Goal: Task Accomplishment & Management: Manage account settings

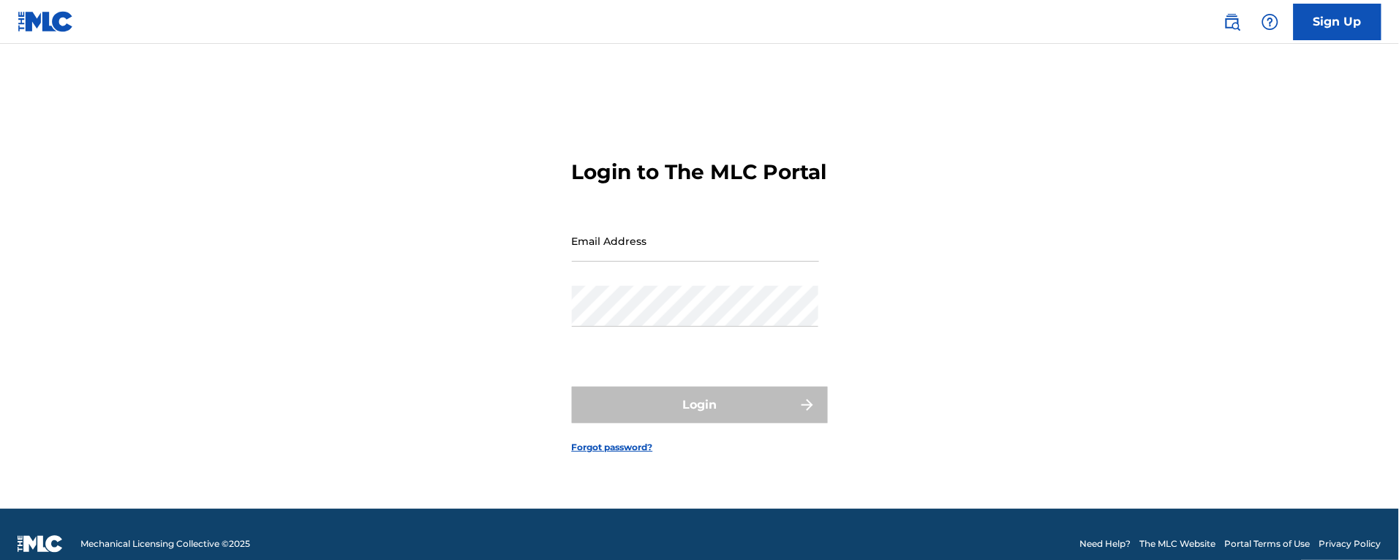
click at [624, 252] on input "Email Address" at bounding box center [695, 241] width 247 height 42
type input "[PERSON_NAME][EMAIL_ADDRESS][DOMAIN_NAME]"
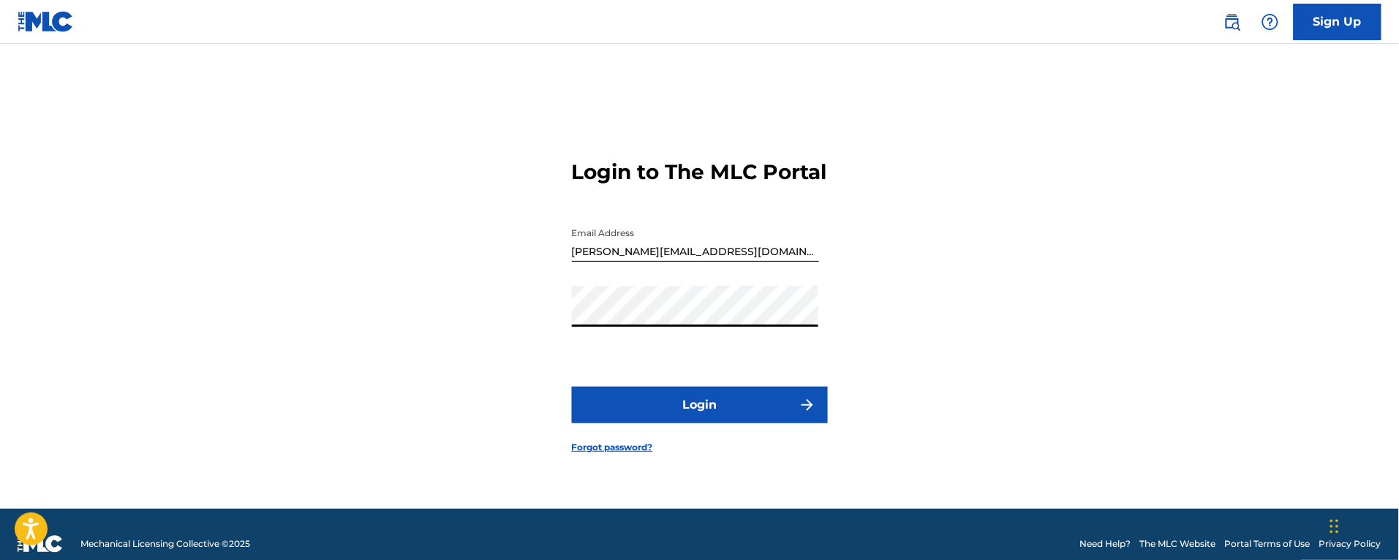
click at [572, 387] on button "Login" at bounding box center [700, 405] width 256 height 37
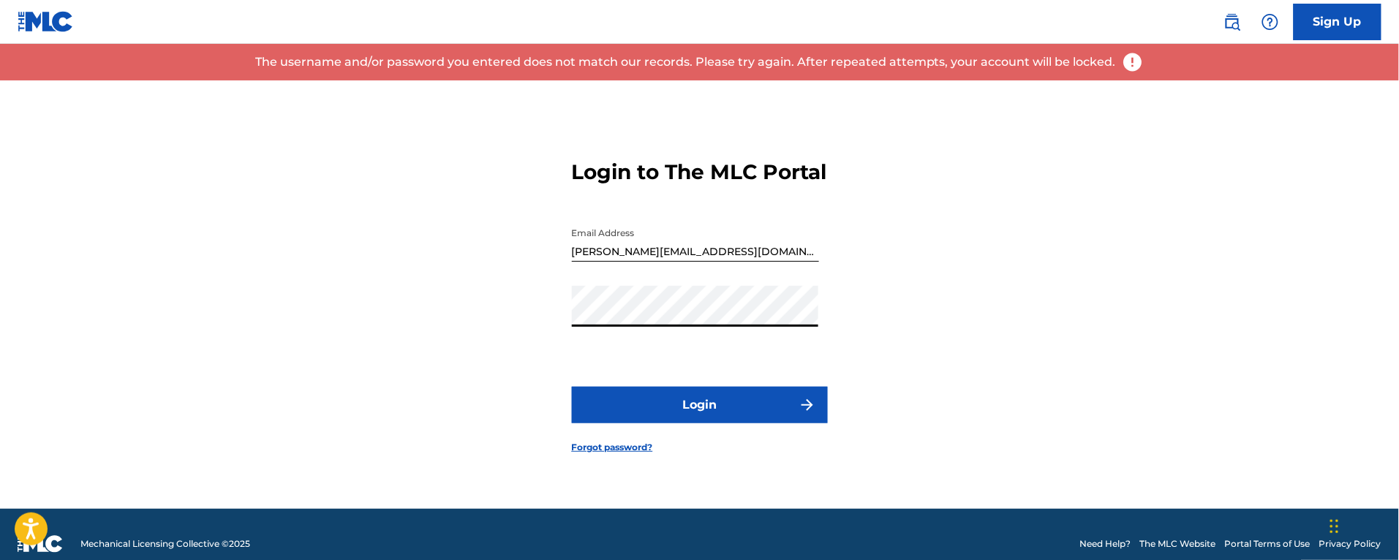
click at [572, 387] on button "Login" at bounding box center [700, 405] width 256 height 37
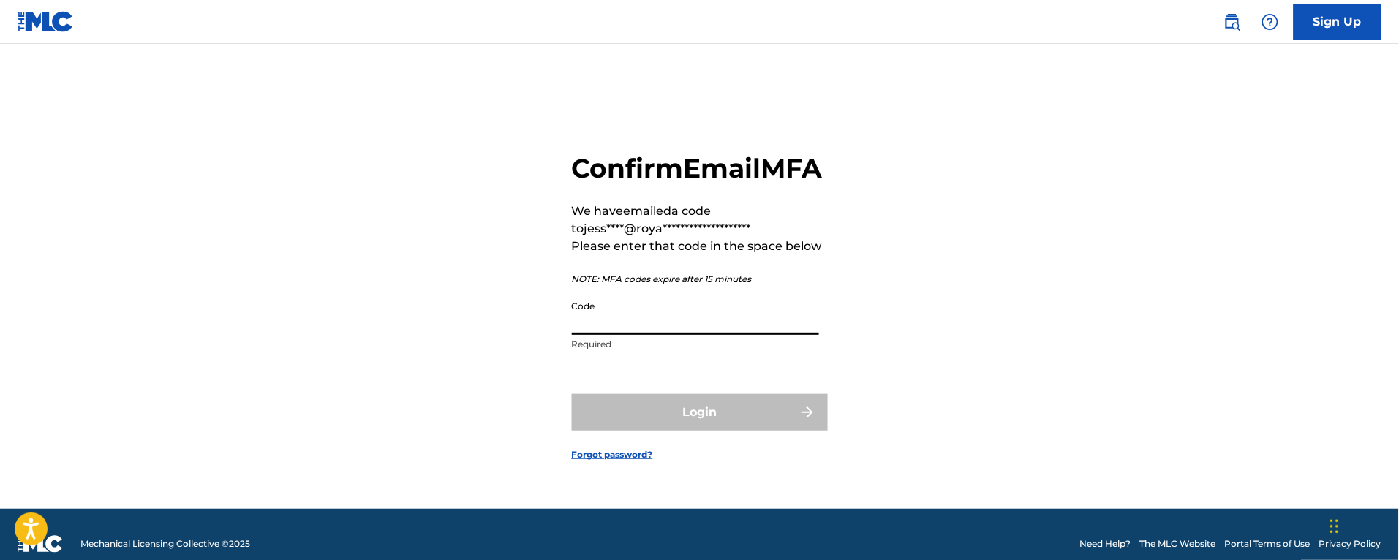
click at [613, 330] on input "Code" at bounding box center [695, 314] width 247 height 42
paste input "613149"
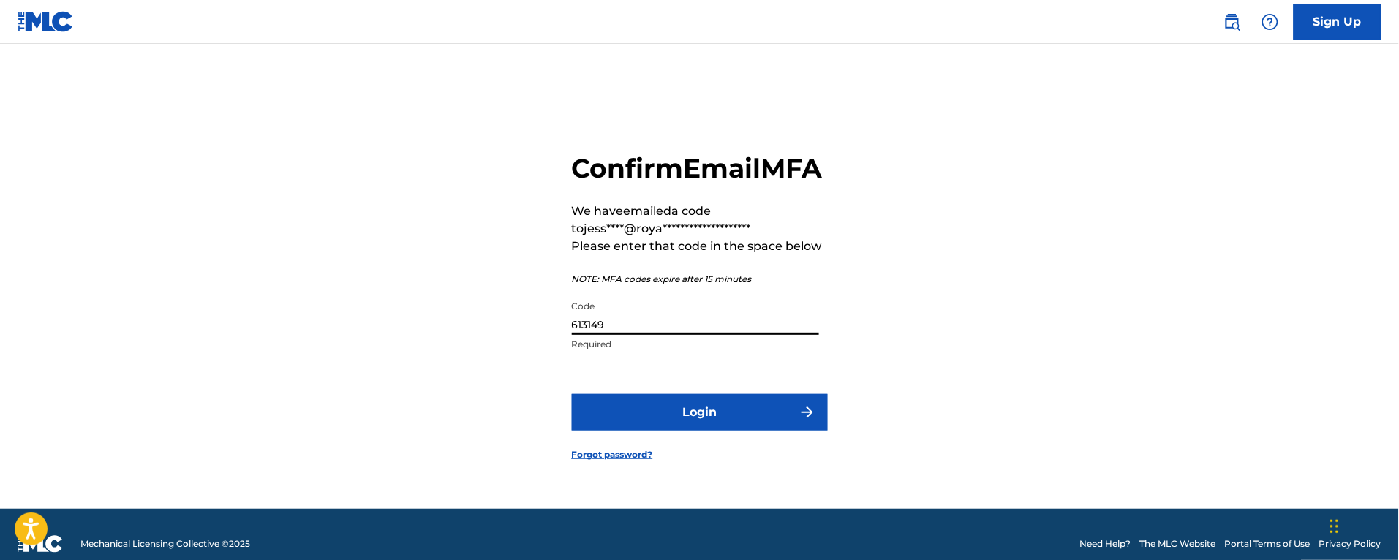
type input "613149"
click at [638, 410] on button "Login" at bounding box center [700, 412] width 256 height 37
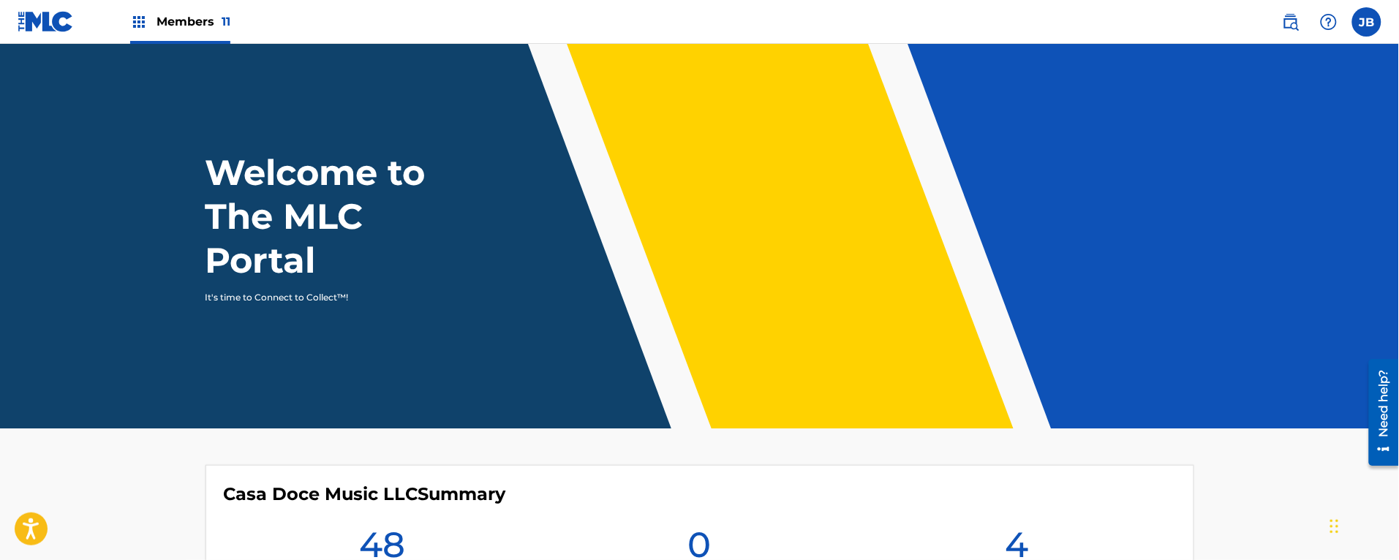
click at [187, 35] on div "Members 11" at bounding box center [180, 21] width 100 height 43
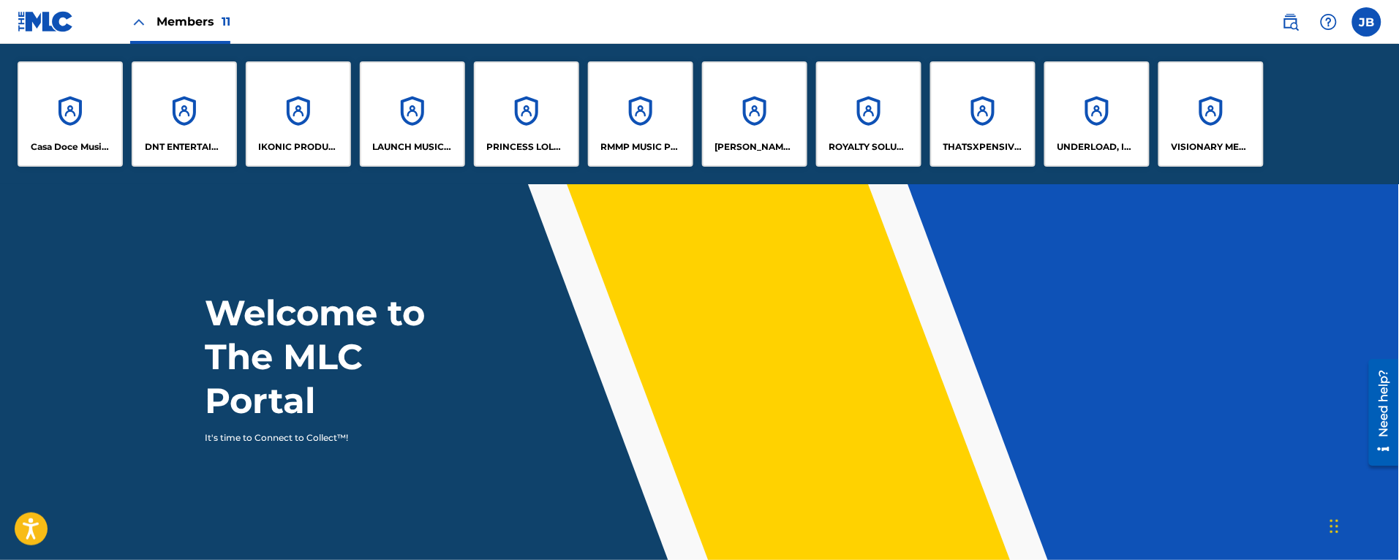
click at [272, 103] on div "IKONIC PRODUCTION HOUSE" at bounding box center [298, 113] width 105 height 105
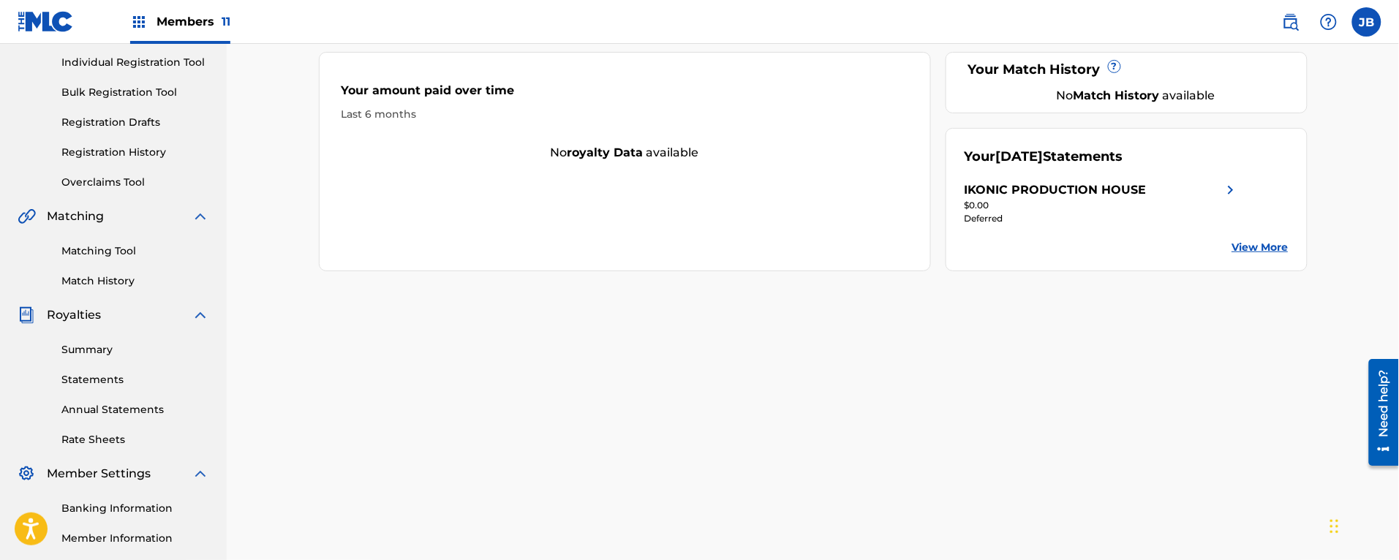
scroll to position [346, 0]
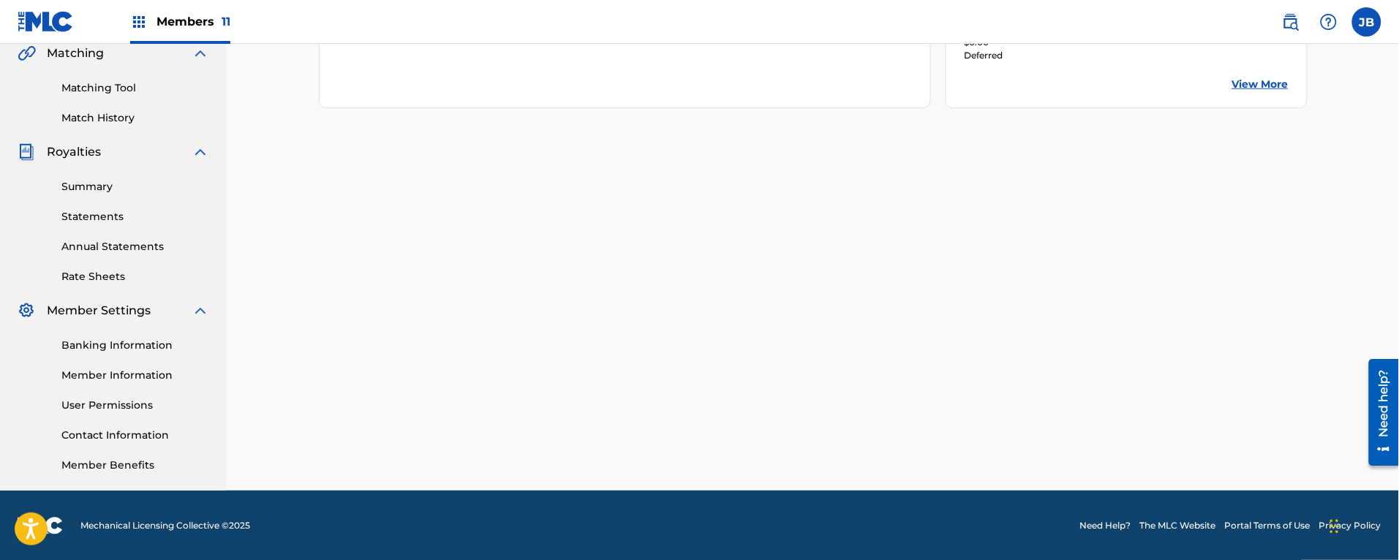
click at [115, 371] on link "Member Information" at bounding box center [135, 375] width 148 height 15
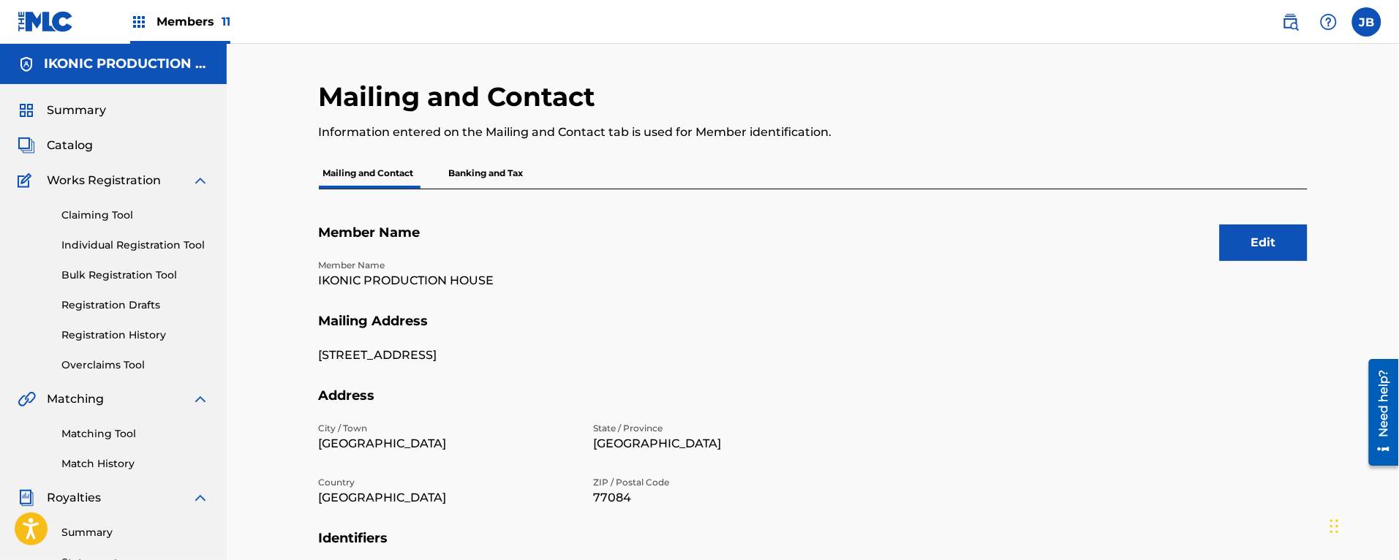
click at [1373, 20] on label at bounding box center [1366, 21] width 29 height 29
click at [1367, 22] on input "JB Jessica Brant jessicab@royaltysolutionscorp.com Notification Preferences Pro…" at bounding box center [1367, 22] width 0 height 0
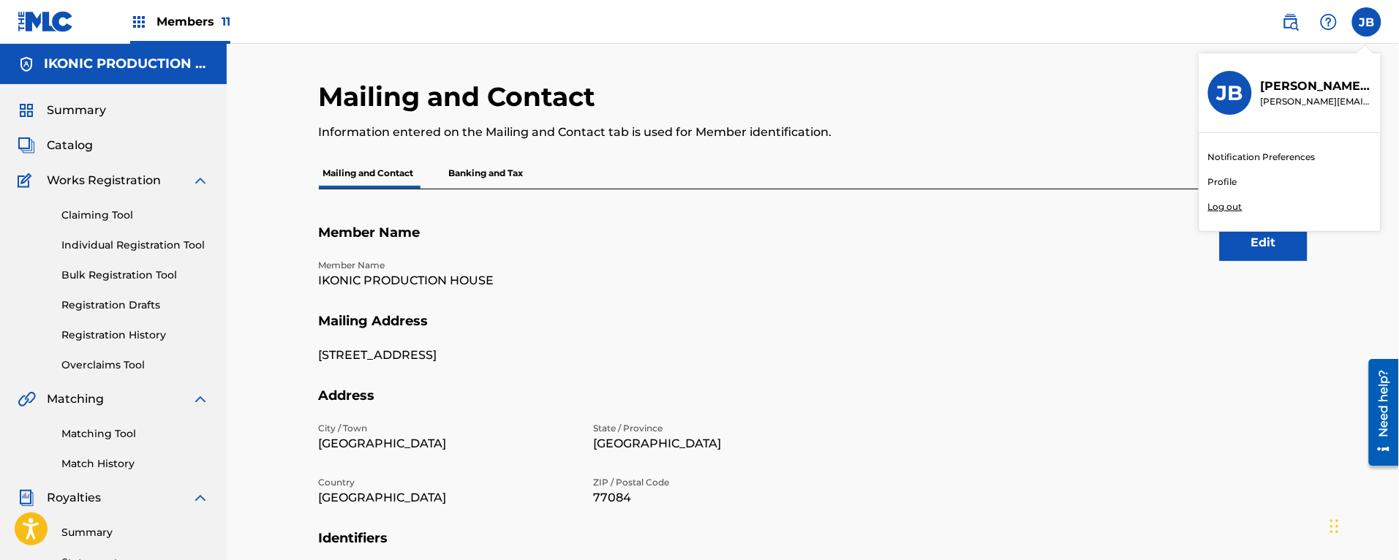
click at [875, 124] on p "Information entered on the Mailing and Contact tab is used for Member identific…" at bounding box center [699, 133] width 761 height 18
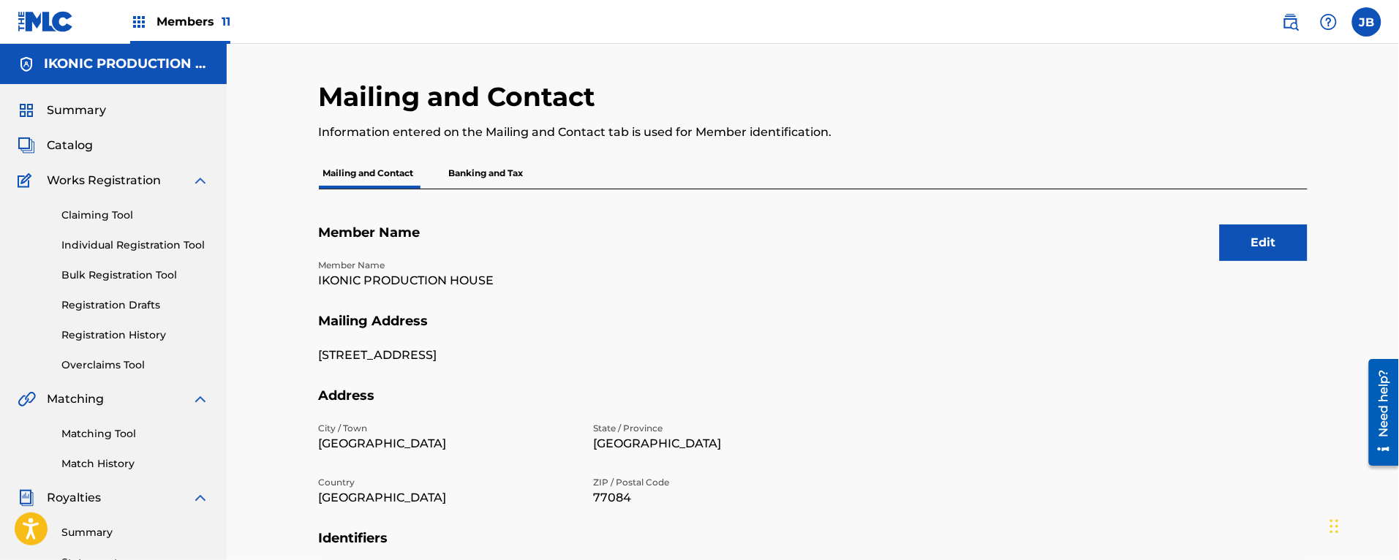
scroll to position [346, 0]
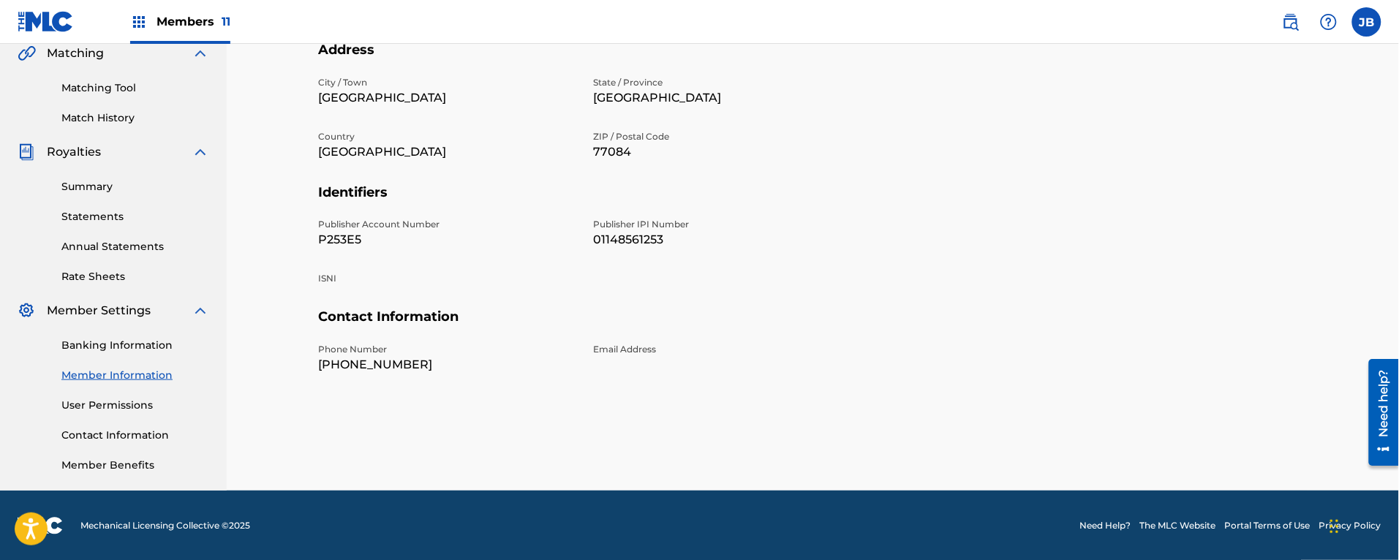
click at [148, 24] on div "Members 11" at bounding box center [180, 21] width 100 height 43
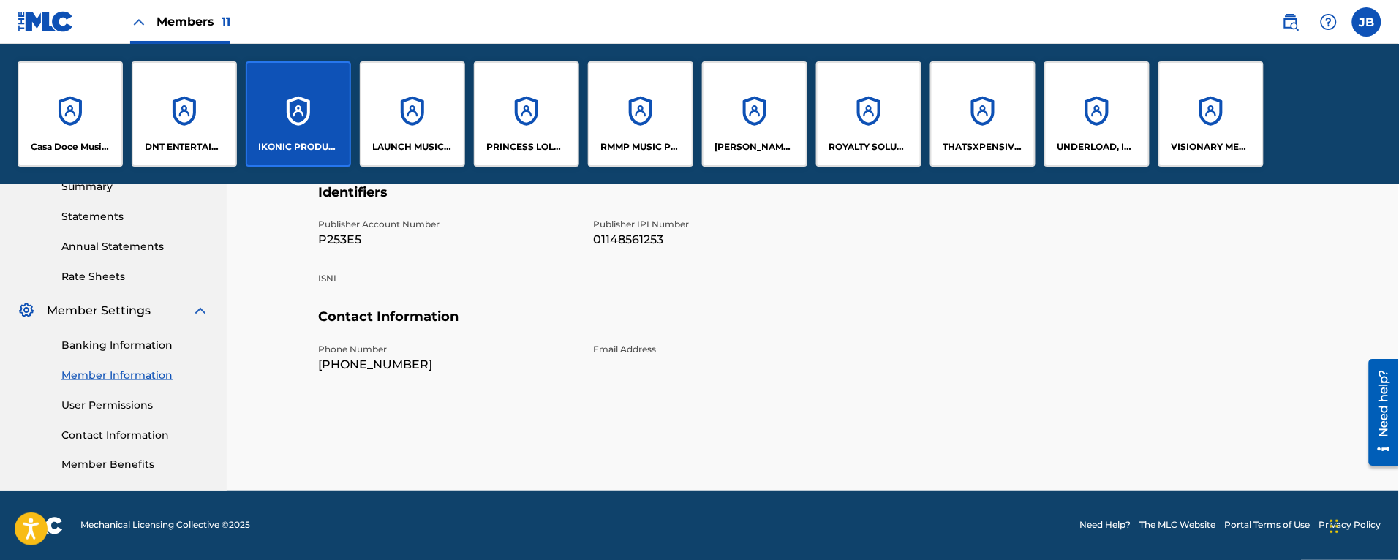
click at [1183, 364] on section "Contact Information Phone Number +1-602-8164848 Email Address" at bounding box center [813, 353] width 989 height 88
click at [1365, 10] on label at bounding box center [1366, 21] width 29 height 29
click at [1367, 22] on input "JB Jessica Brant jessicab@royaltysolutionscorp.com Notification Preferences Pro…" at bounding box center [1367, 22] width 0 height 0
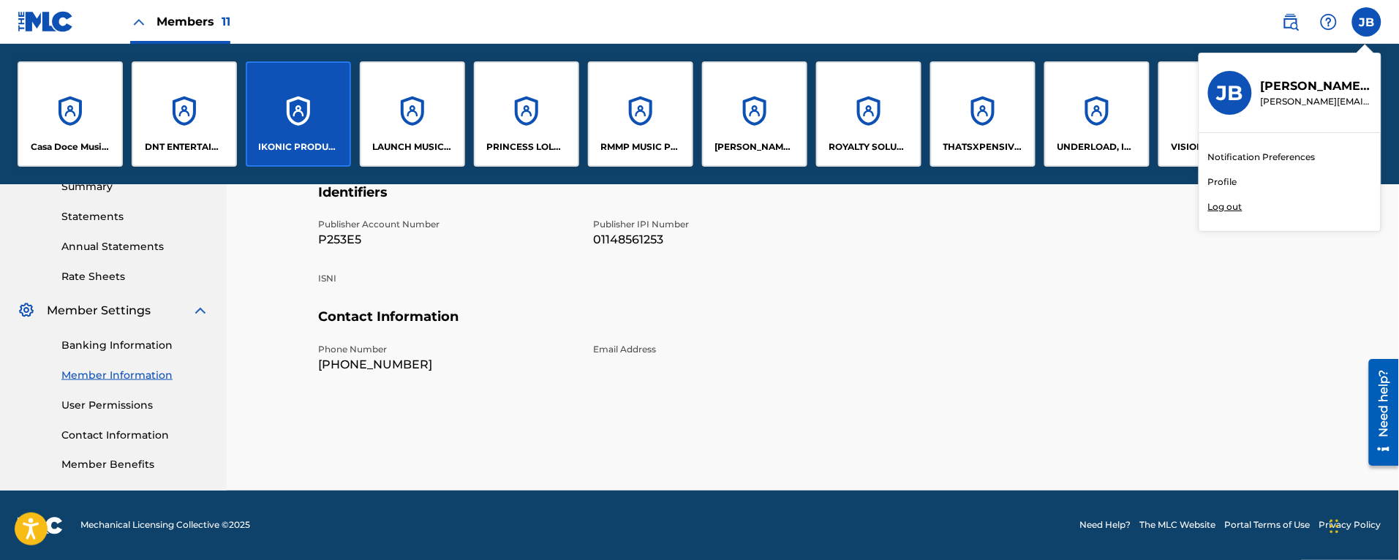
click at [1225, 177] on link "Profile" at bounding box center [1222, 182] width 29 height 13
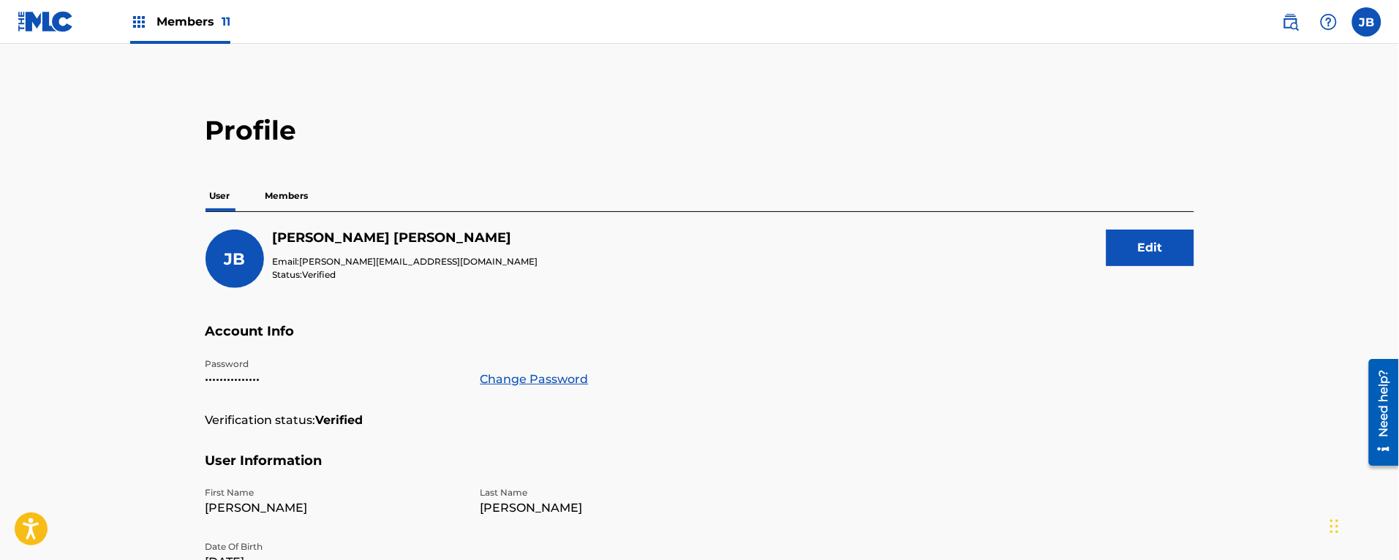
click at [296, 195] on p "Members" at bounding box center [287, 196] width 52 height 31
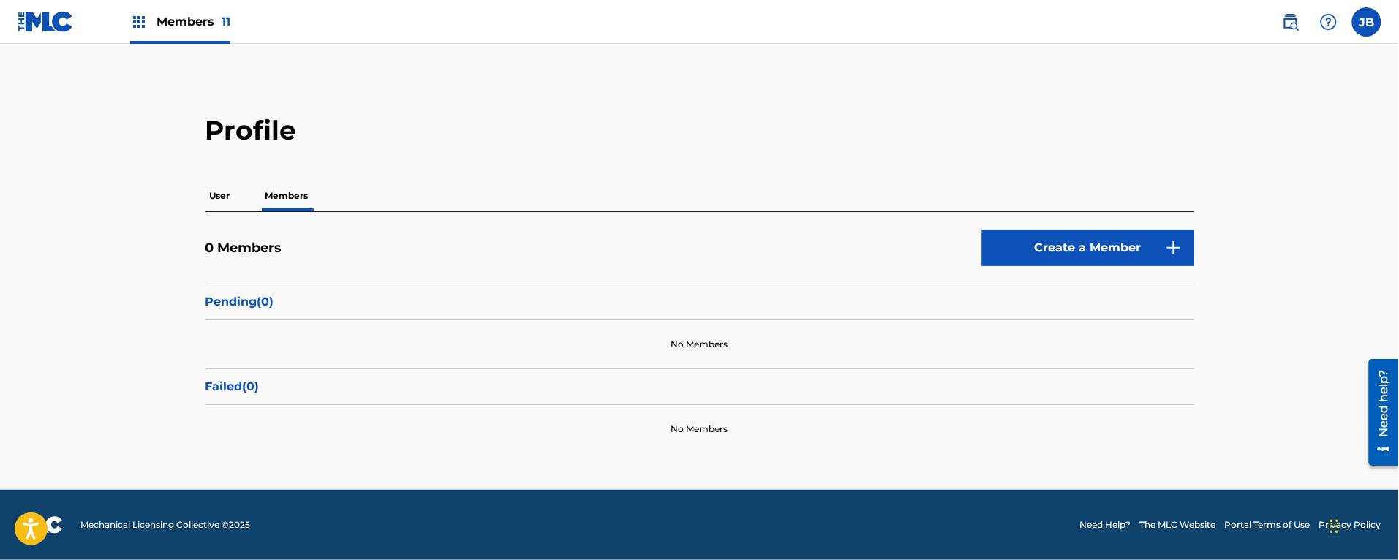
click at [229, 203] on p "User" at bounding box center [219, 196] width 29 height 31
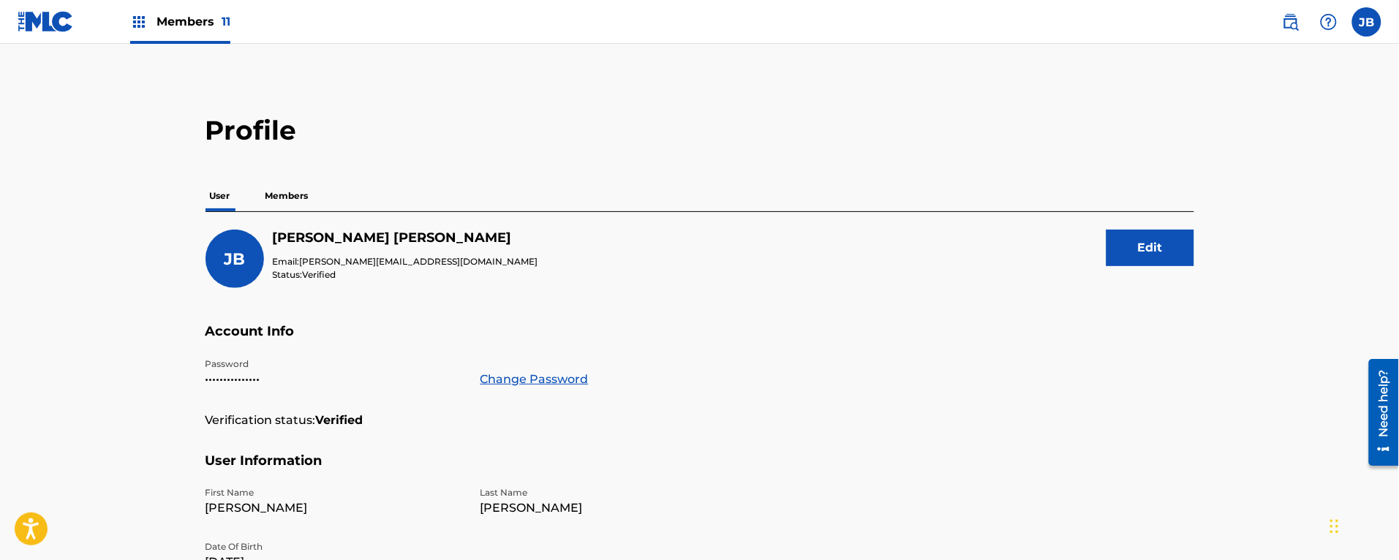
click at [276, 196] on p "Members" at bounding box center [287, 196] width 52 height 31
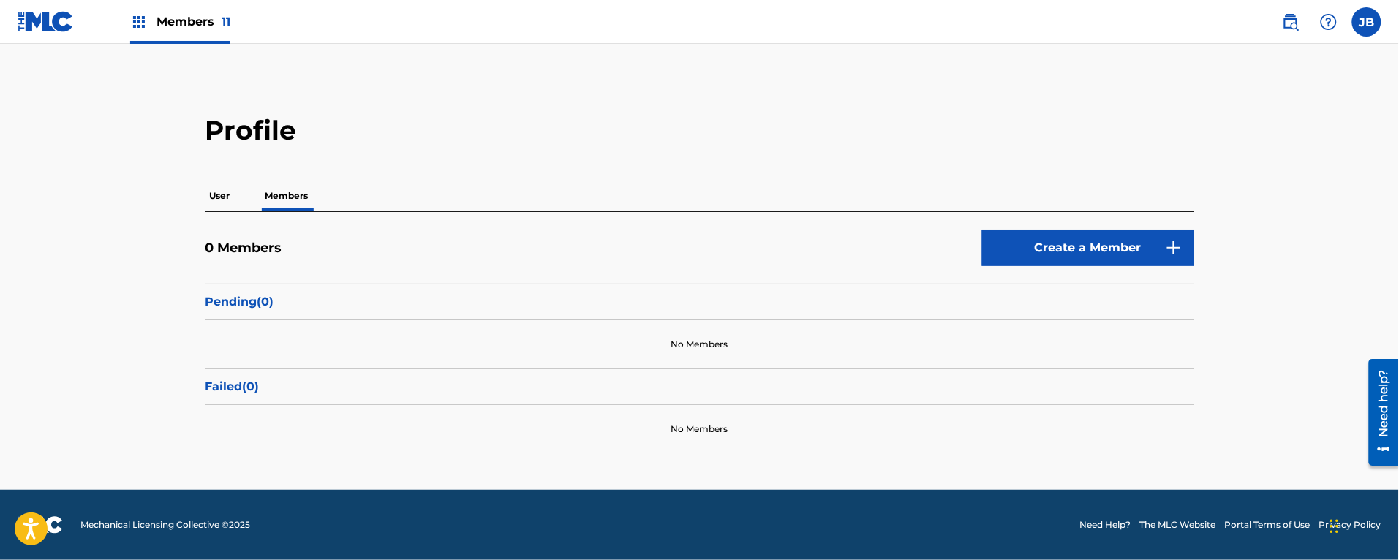
click at [1070, 247] on link "Create a Member" at bounding box center [1088, 248] width 212 height 37
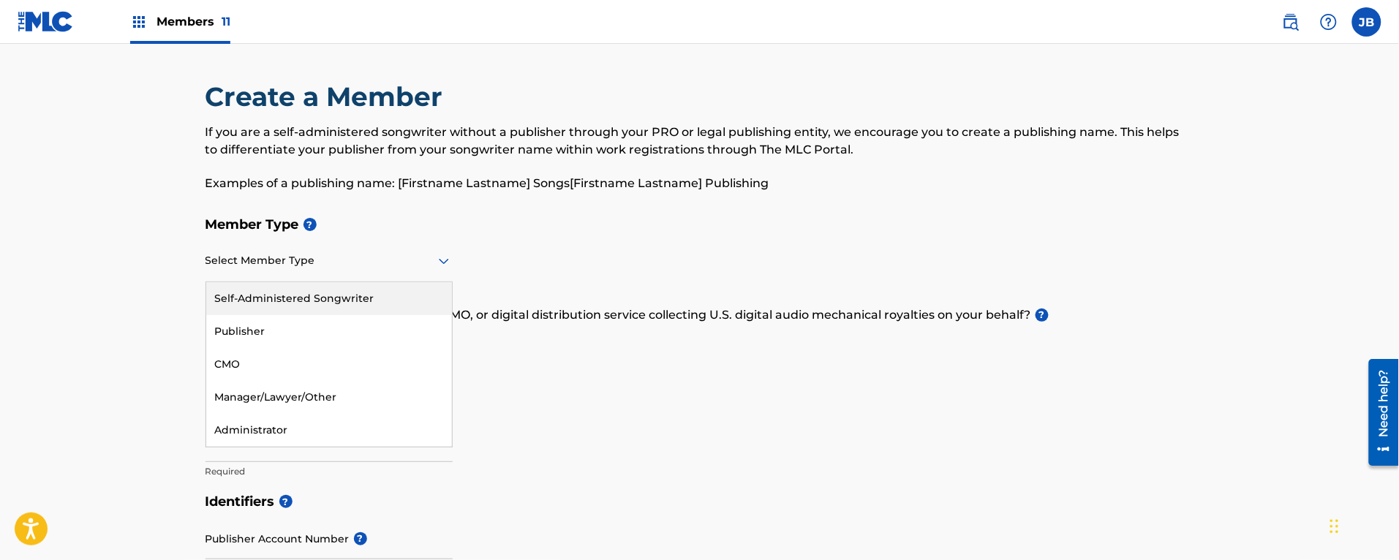
click at [271, 260] on div at bounding box center [328, 261] width 247 height 18
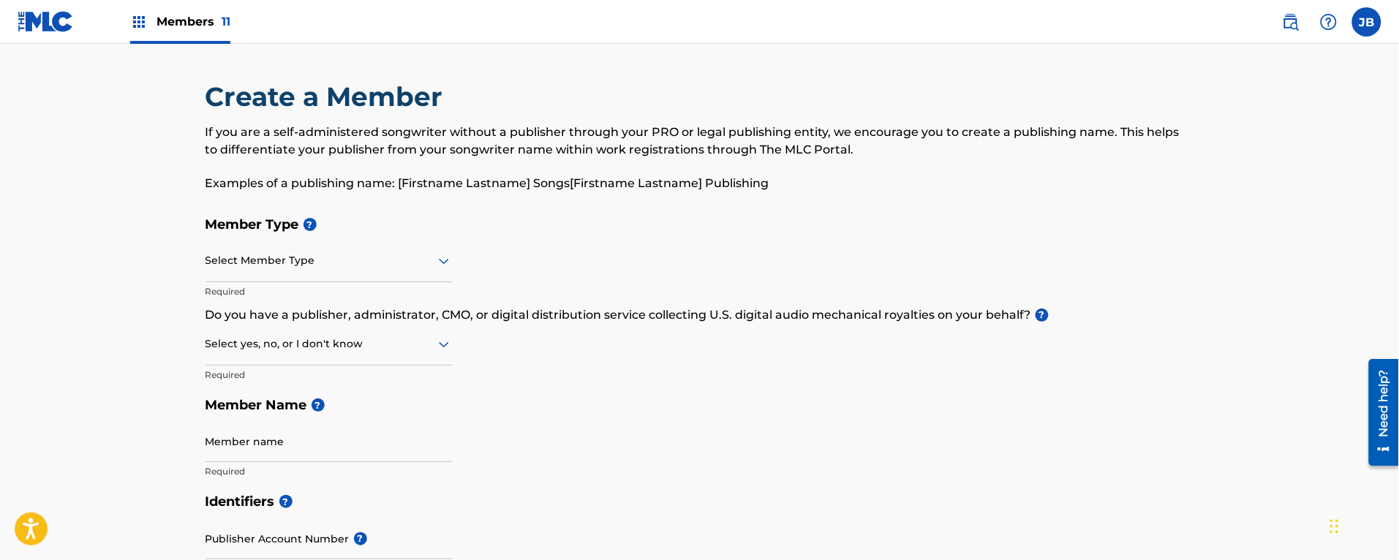
click at [445, 267] on icon at bounding box center [444, 261] width 18 height 18
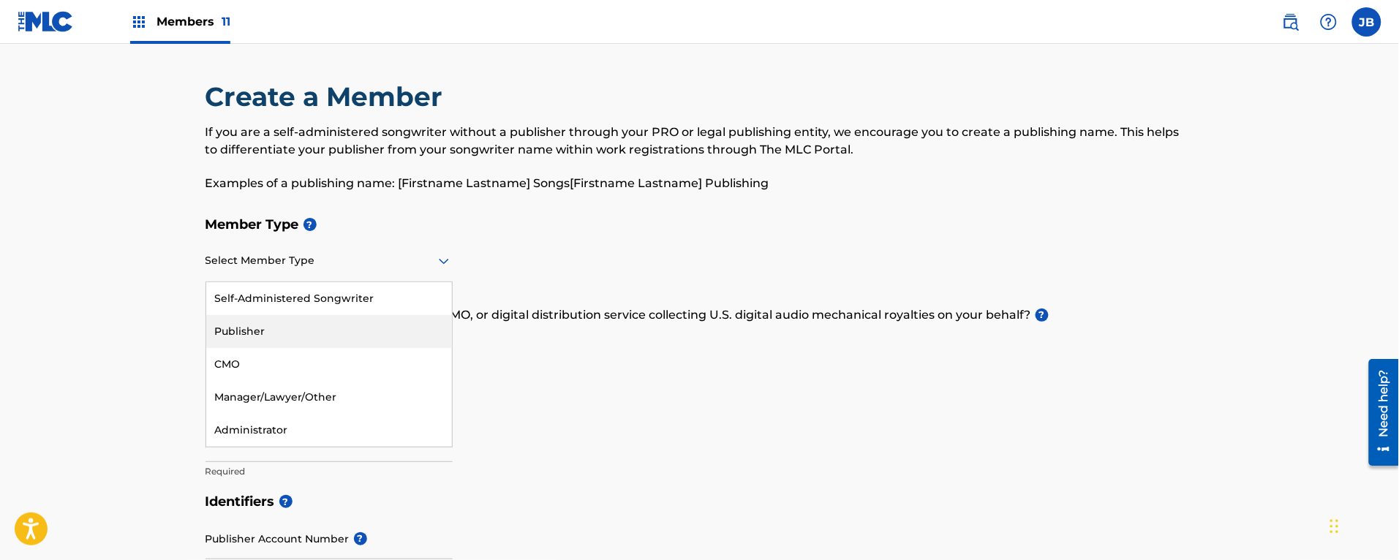
click at [339, 323] on div "Publisher" at bounding box center [329, 331] width 246 height 33
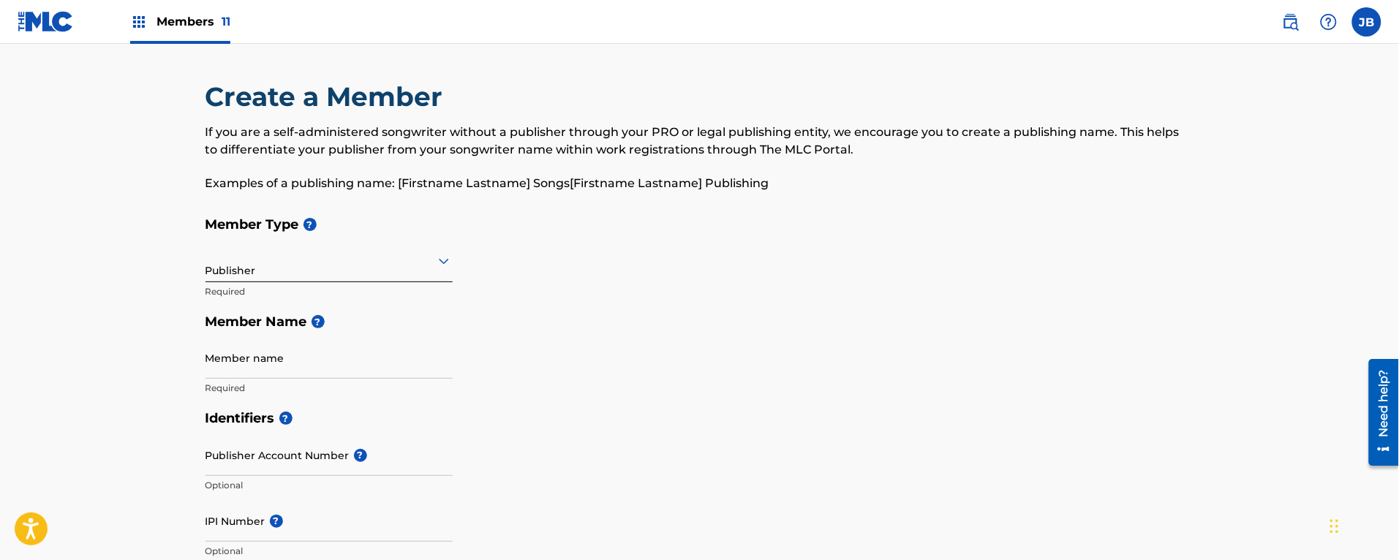
click at [312, 371] on input "Member name" at bounding box center [328, 358] width 247 height 42
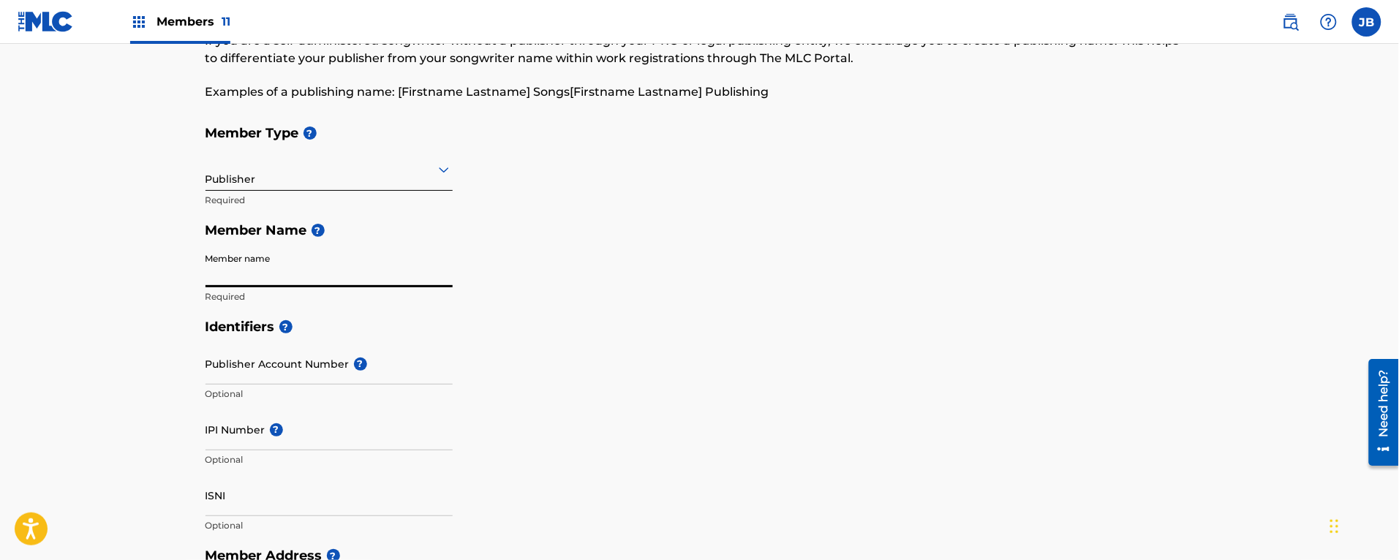
click at [315, 377] on input "Publisher Account Number ?" at bounding box center [328, 364] width 247 height 42
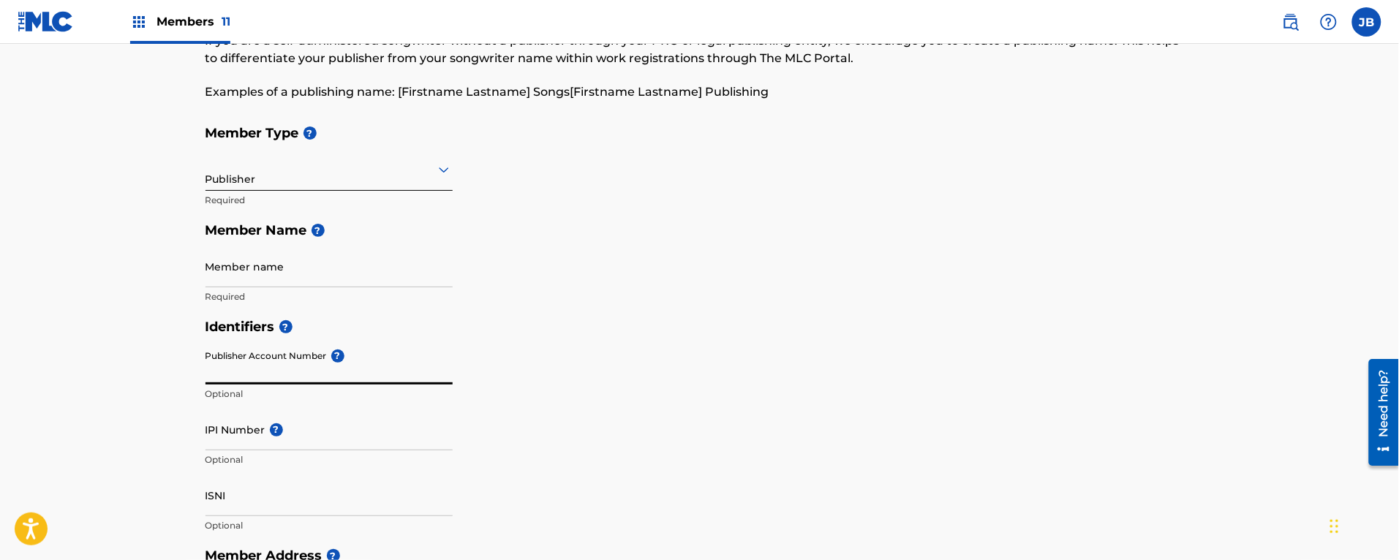
paste input "P637KB"
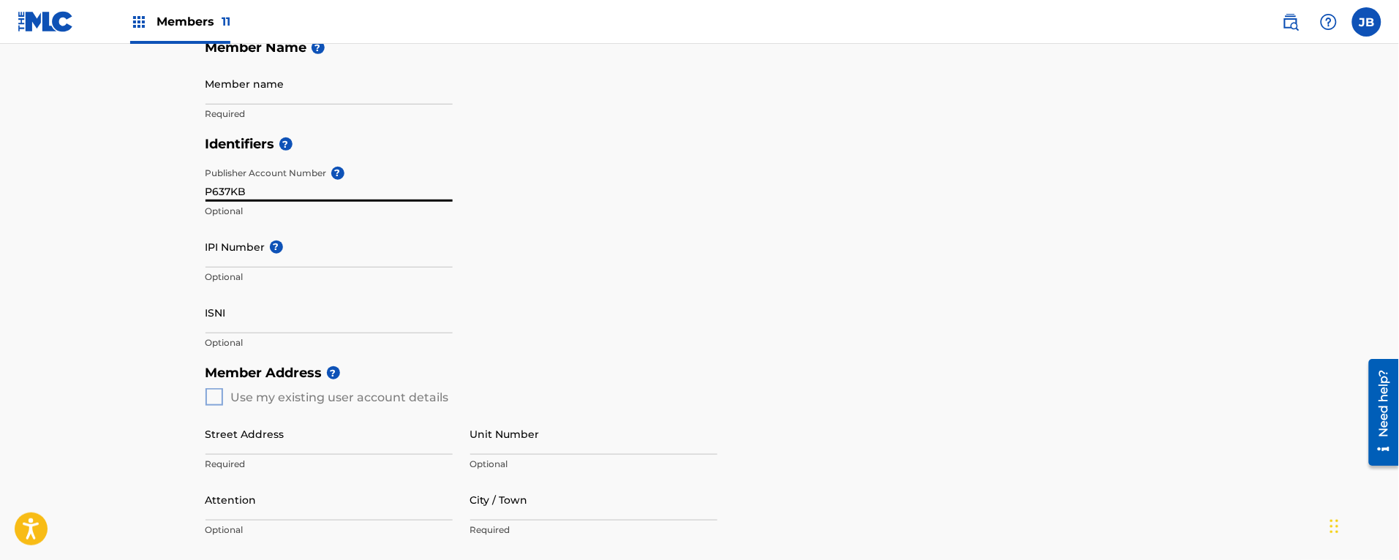
type input "P637KB"
click at [986, 363] on h5 "Member Address ?" at bounding box center [699, 373] width 989 height 31
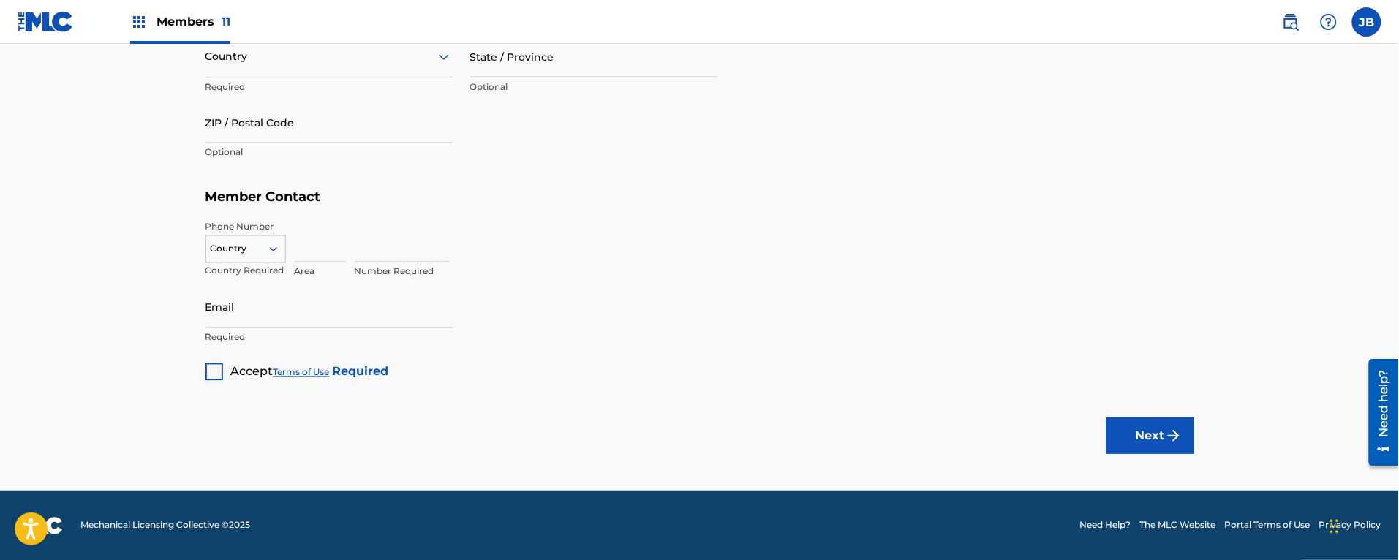
scroll to position [0, 0]
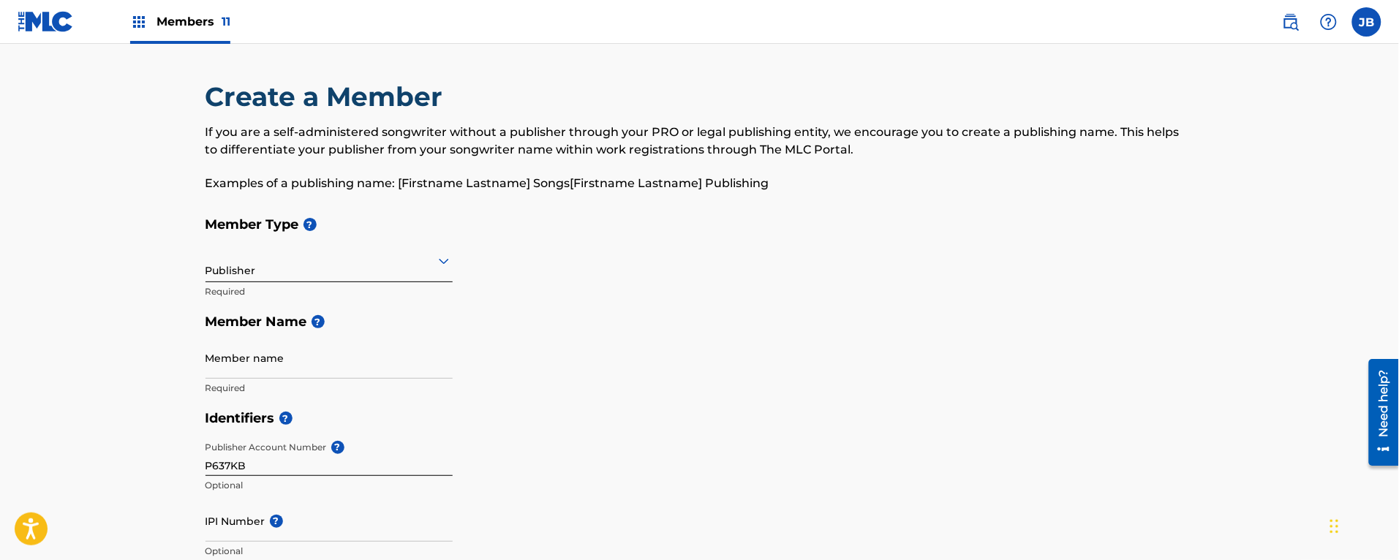
click at [152, 20] on div "Members 11" at bounding box center [180, 21] width 100 height 43
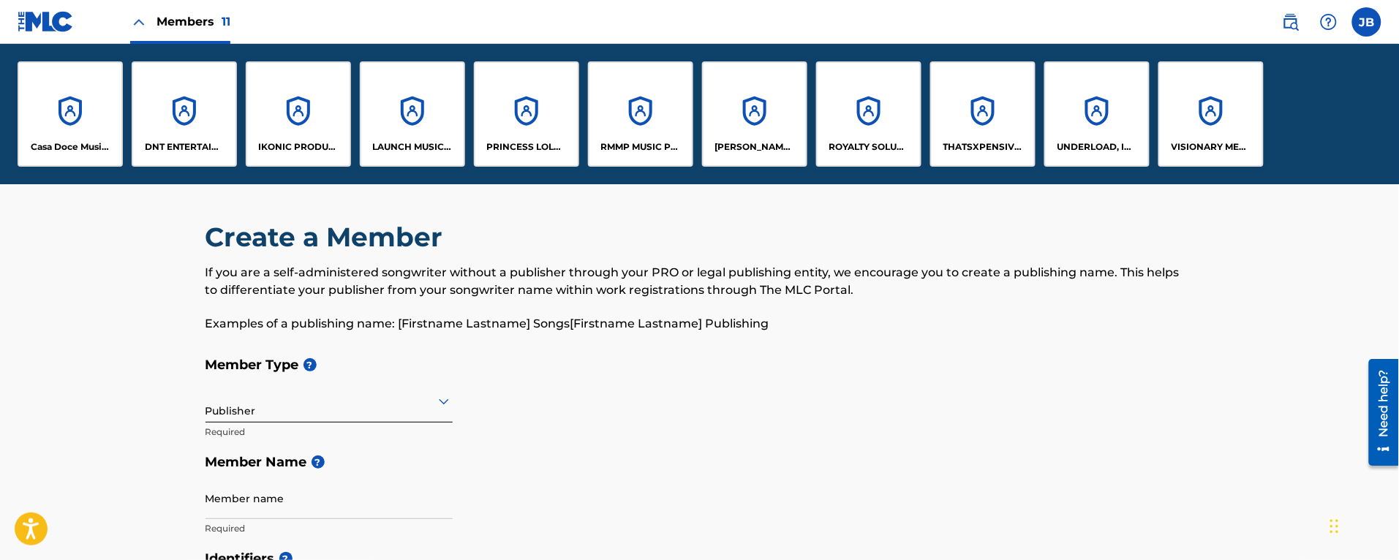
click at [284, 121] on div "IKONIC PRODUCTION HOUSE" at bounding box center [298, 113] width 105 height 105
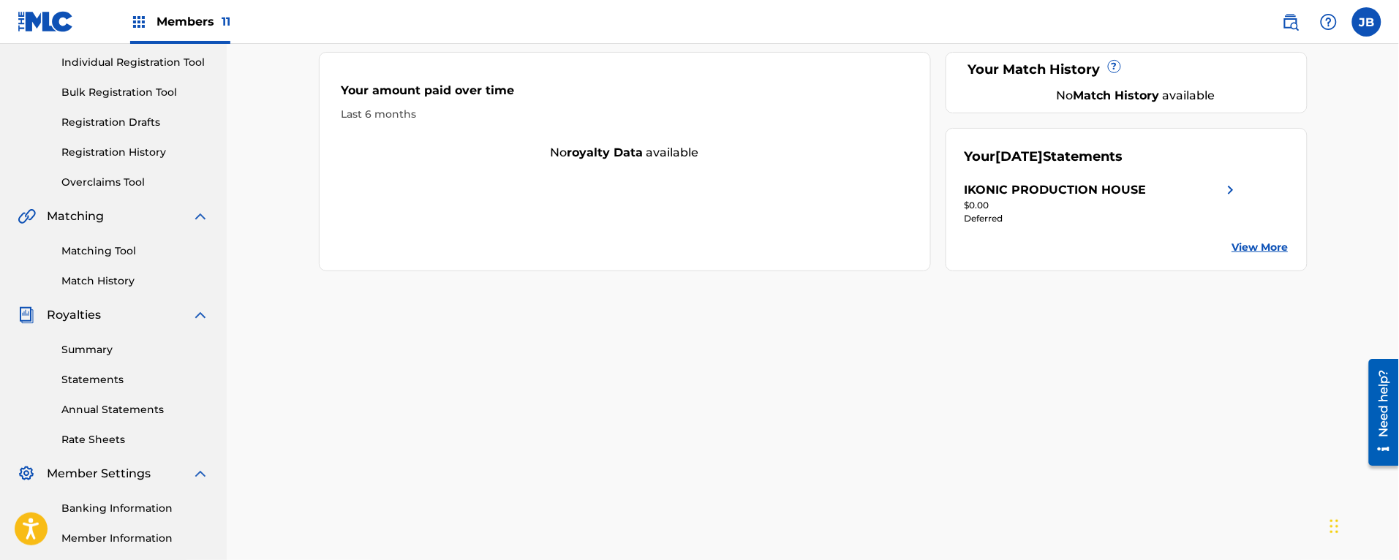
scroll to position [346, 0]
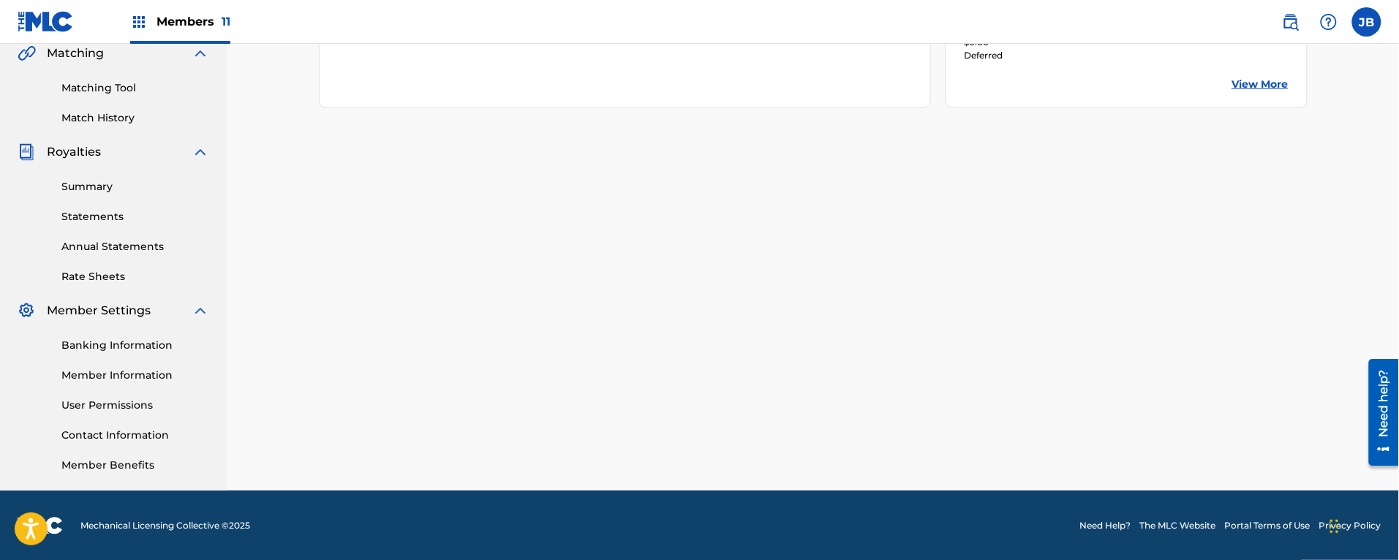
click at [105, 437] on link "Contact Information" at bounding box center [135, 435] width 148 height 15
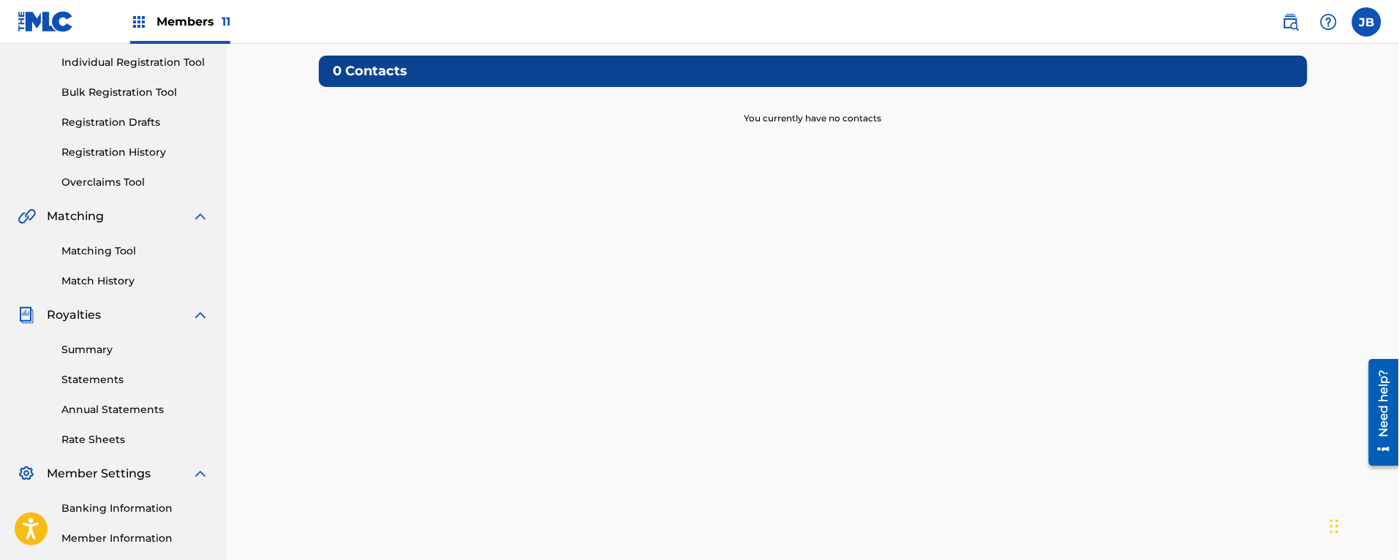
scroll to position [346, 0]
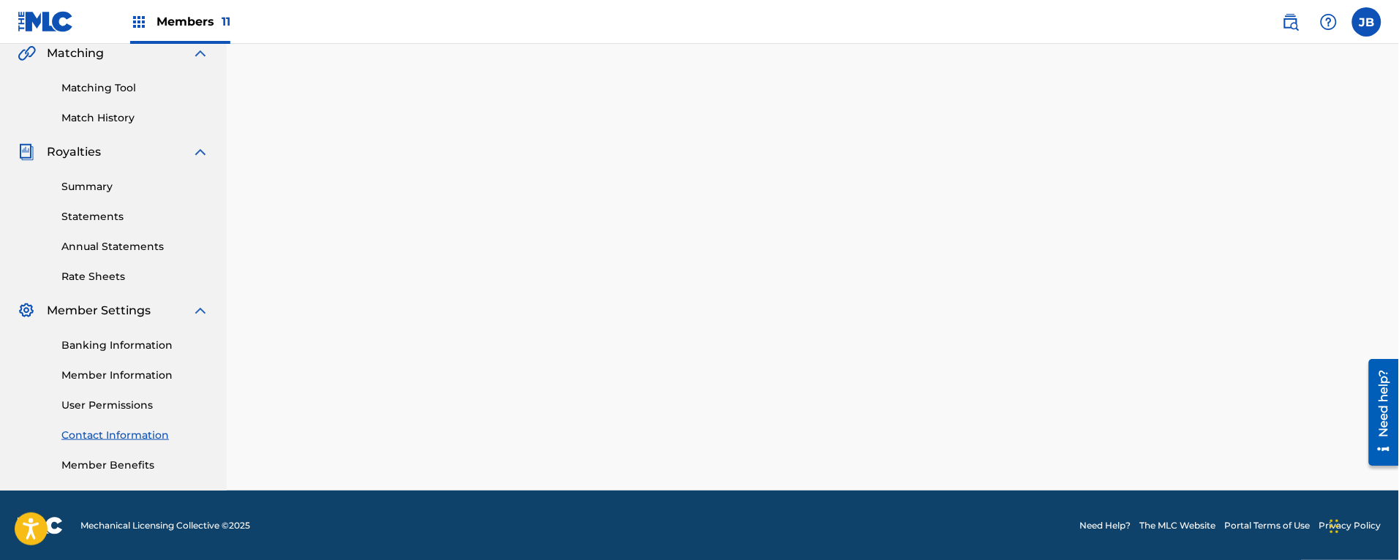
click at [116, 374] on link "Member Information" at bounding box center [135, 375] width 148 height 15
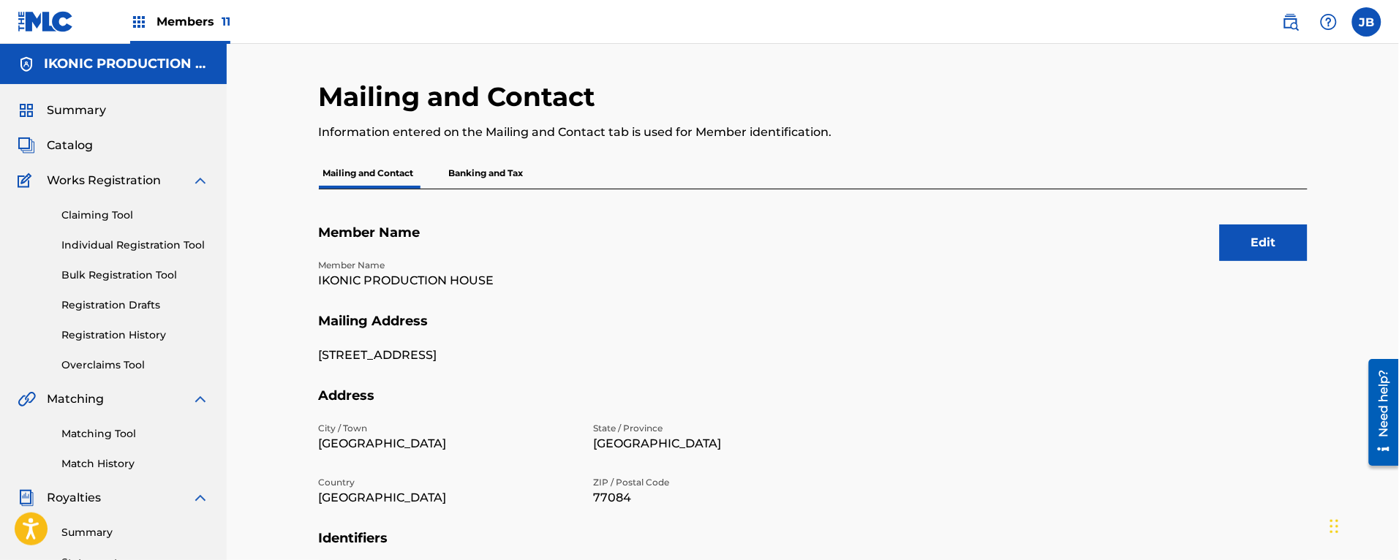
scroll to position [274, 0]
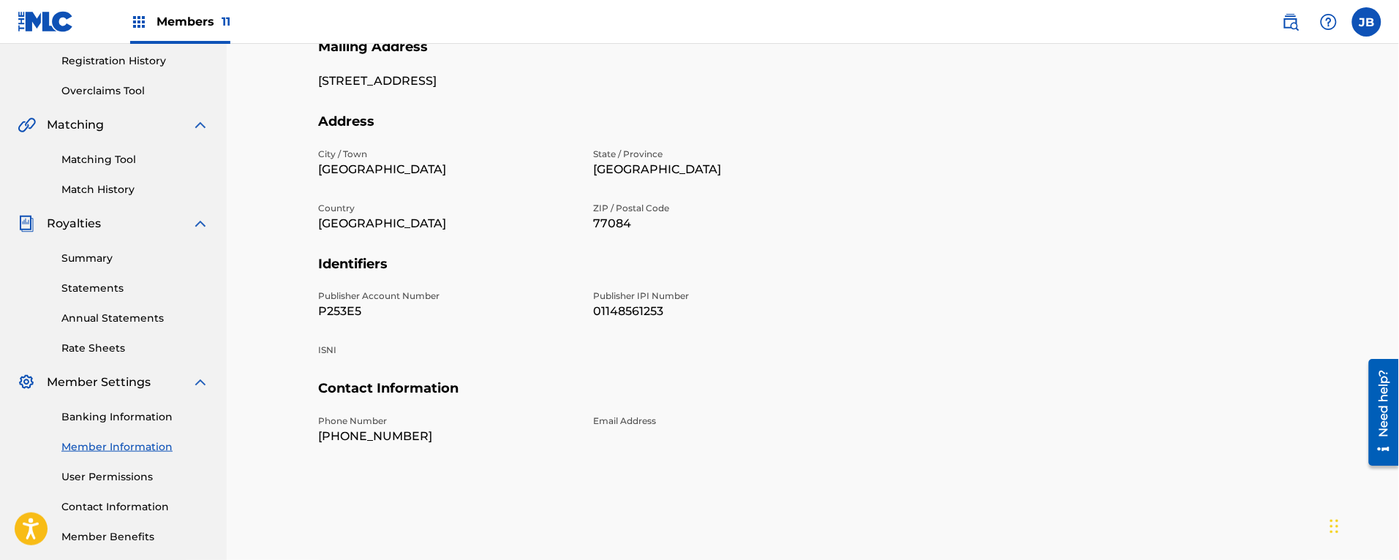
click at [151, 472] on link "User Permissions" at bounding box center [135, 476] width 148 height 15
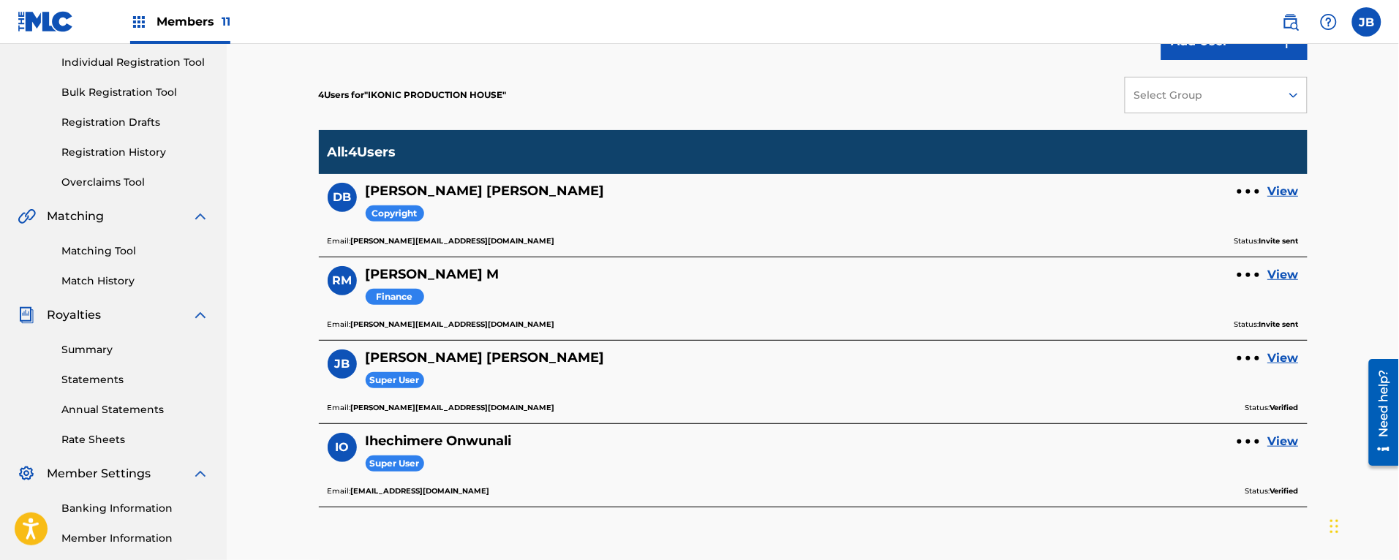
scroll to position [346, 0]
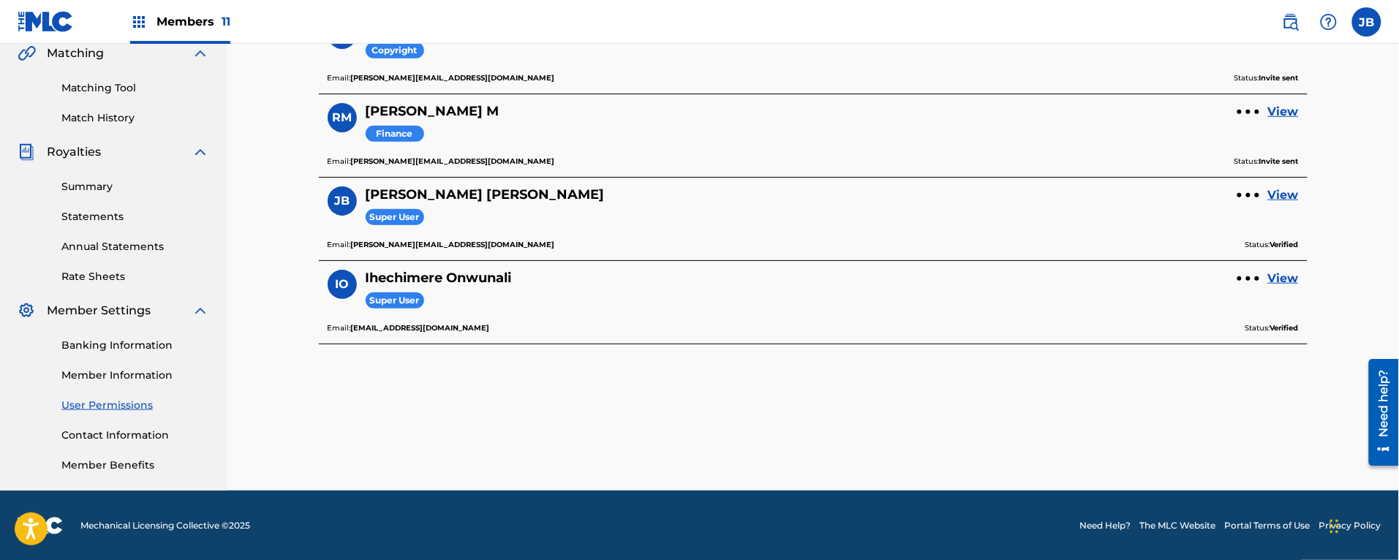
click at [125, 349] on link "Banking Information" at bounding box center [135, 345] width 148 height 15
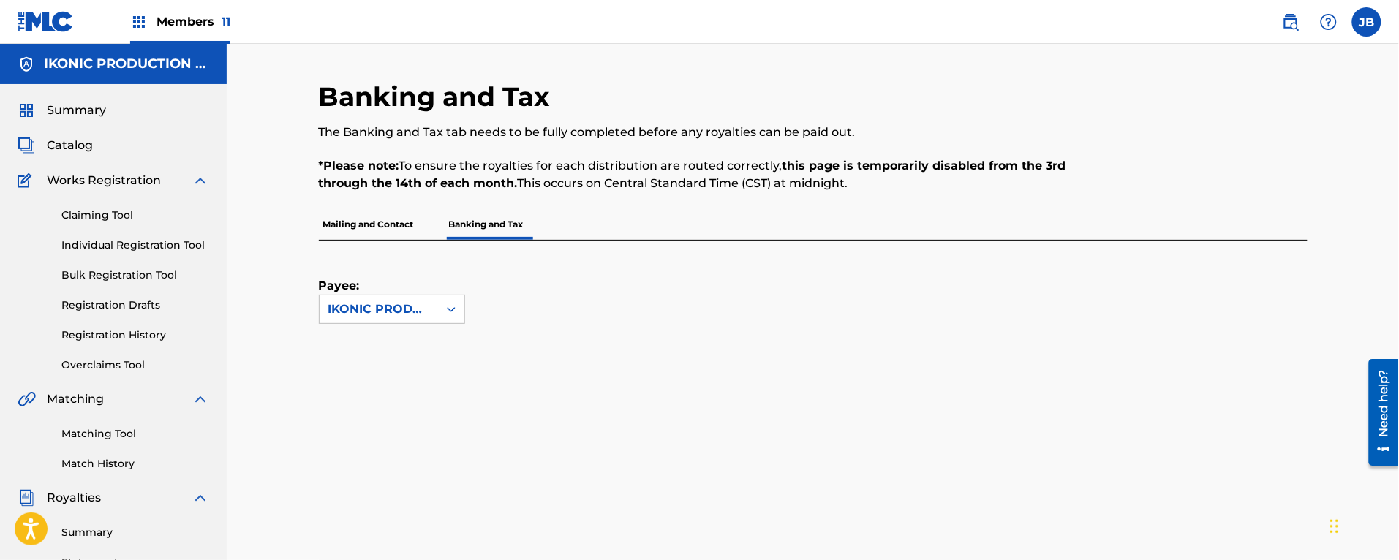
scroll to position [274, 0]
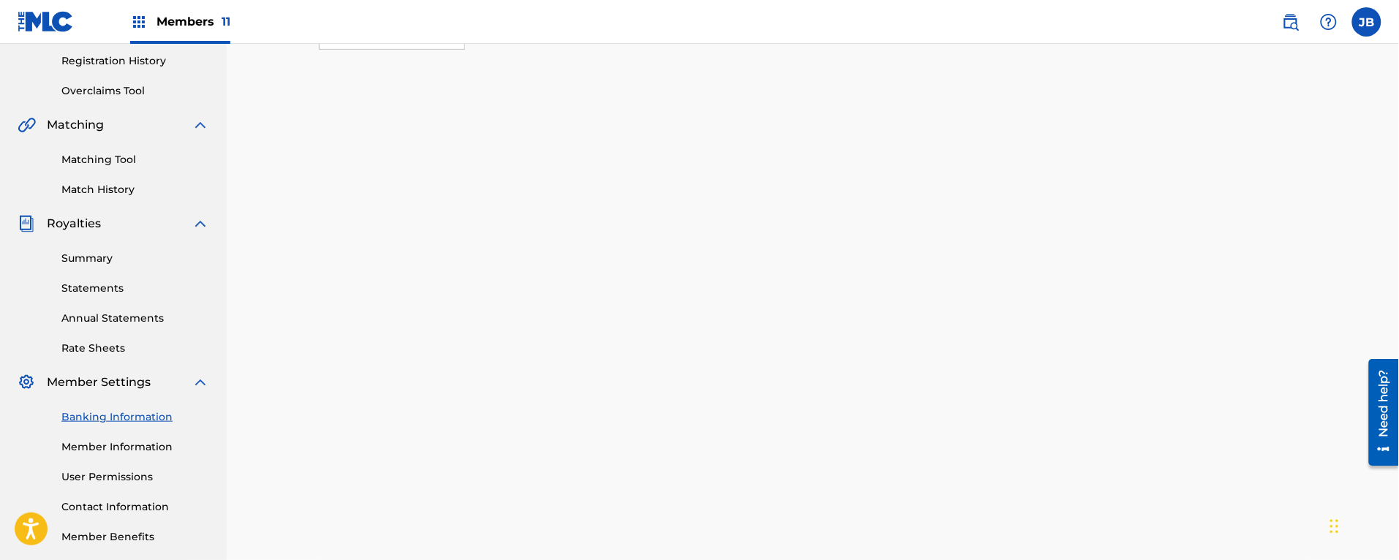
click at [110, 446] on link "Member Information" at bounding box center [135, 447] width 148 height 15
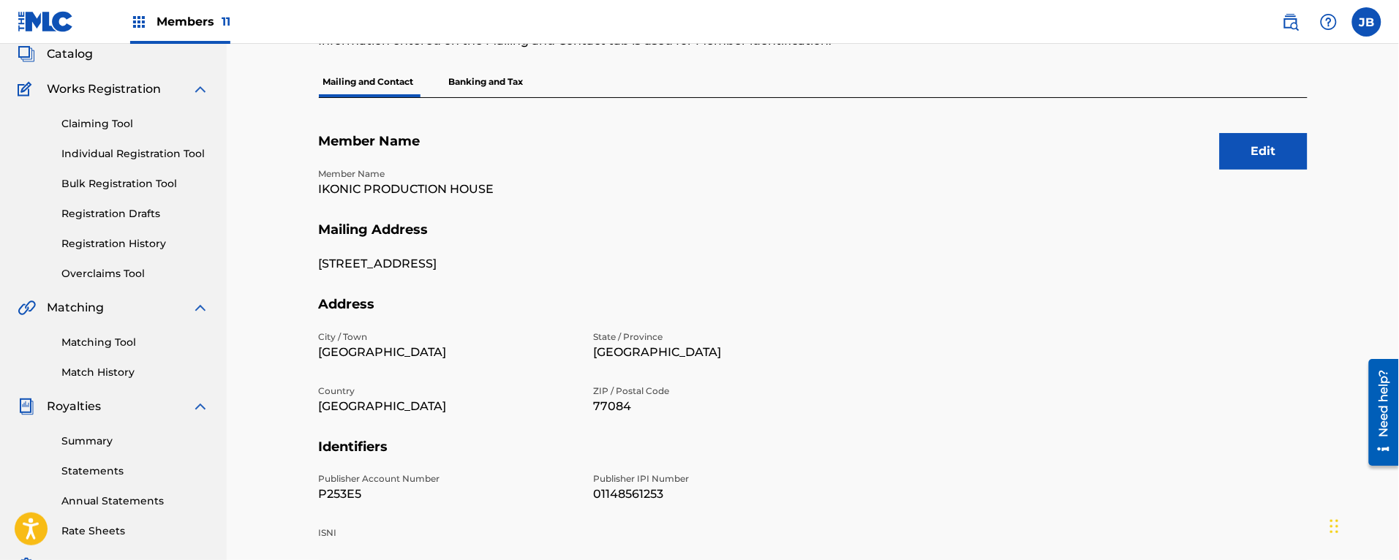
scroll to position [183, 0]
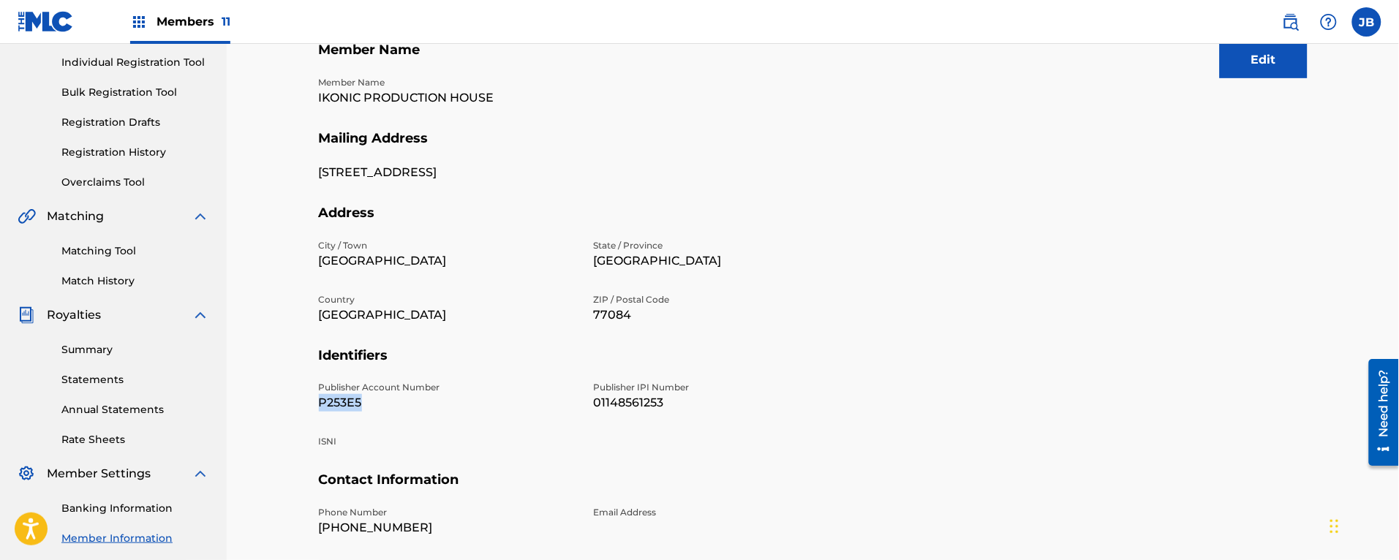
drag, startPoint x: 380, startPoint y: 403, endPoint x: 313, endPoint y: 404, distance: 67.3
click at [313, 404] on div "Mailing and Contact Information entered on the Mailing and Contact tab is used …" at bounding box center [813, 276] width 1024 height 756
copy p "P253E5"
click at [118, 179] on link "Overclaims Tool" at bounding box center [135, 182] width 148 height 15
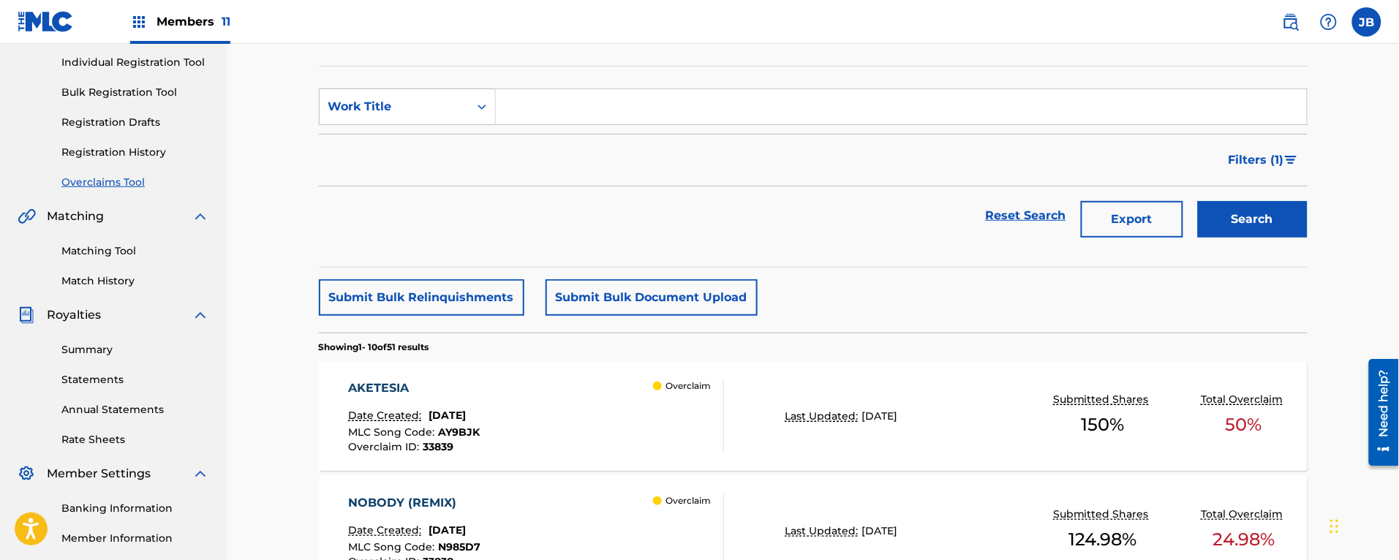
scroll to position [274, 0]
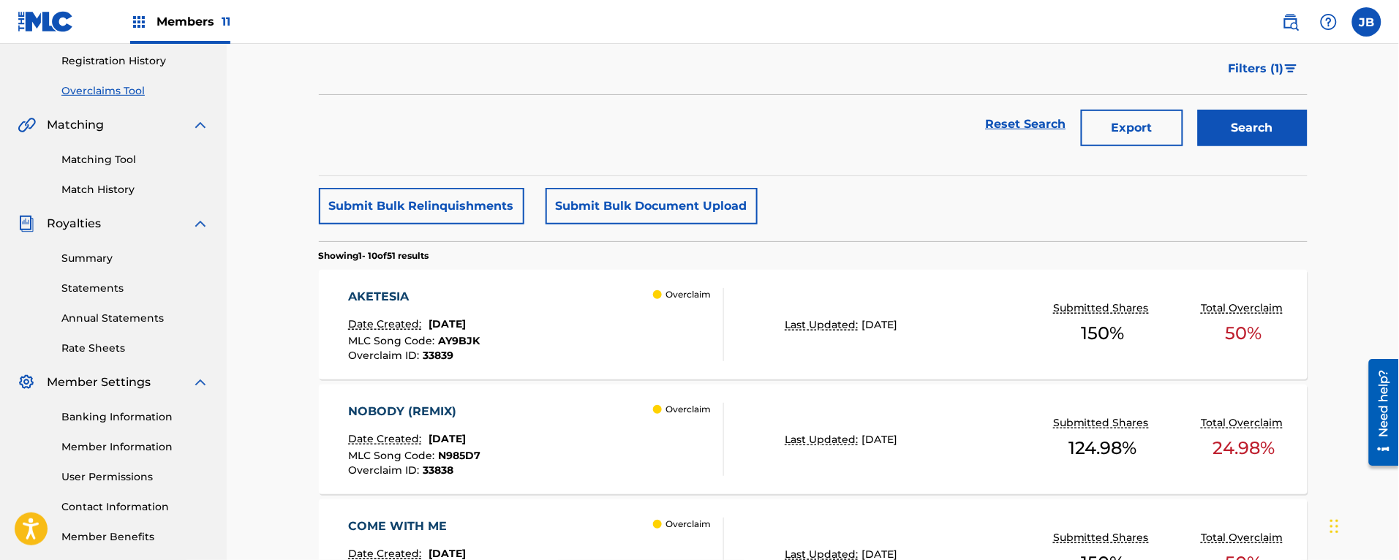
click at [529, 309] on div "AKETESIA Date Created: August 22, 2025 MLC Song Code : AY9BJK Overclaim ID : 33…" at bounding box center [536, 324] width 376 height 73
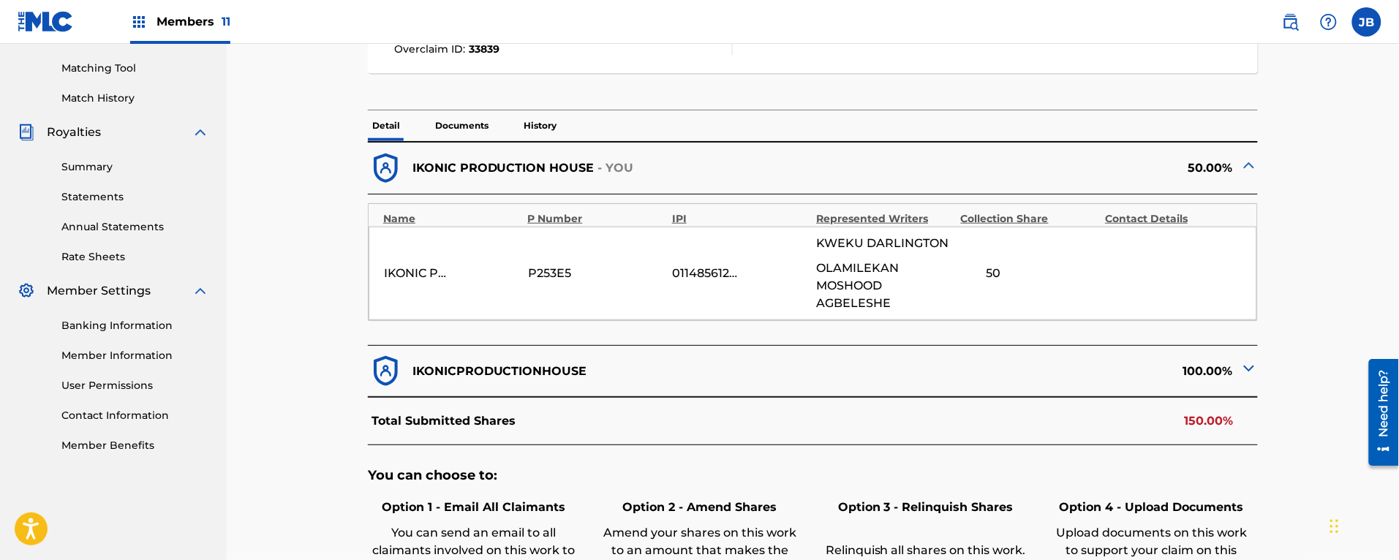
scroll to position [548, 0]
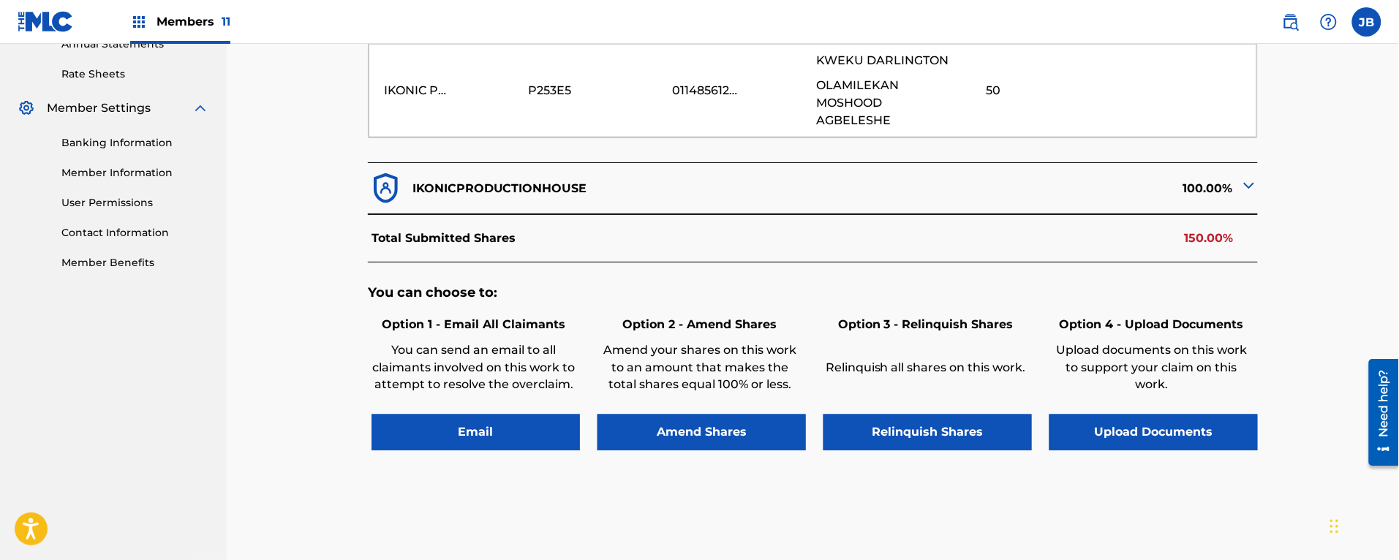
click at [1244, 186] on img at bounding box center [1249, 186] width 18 height 18
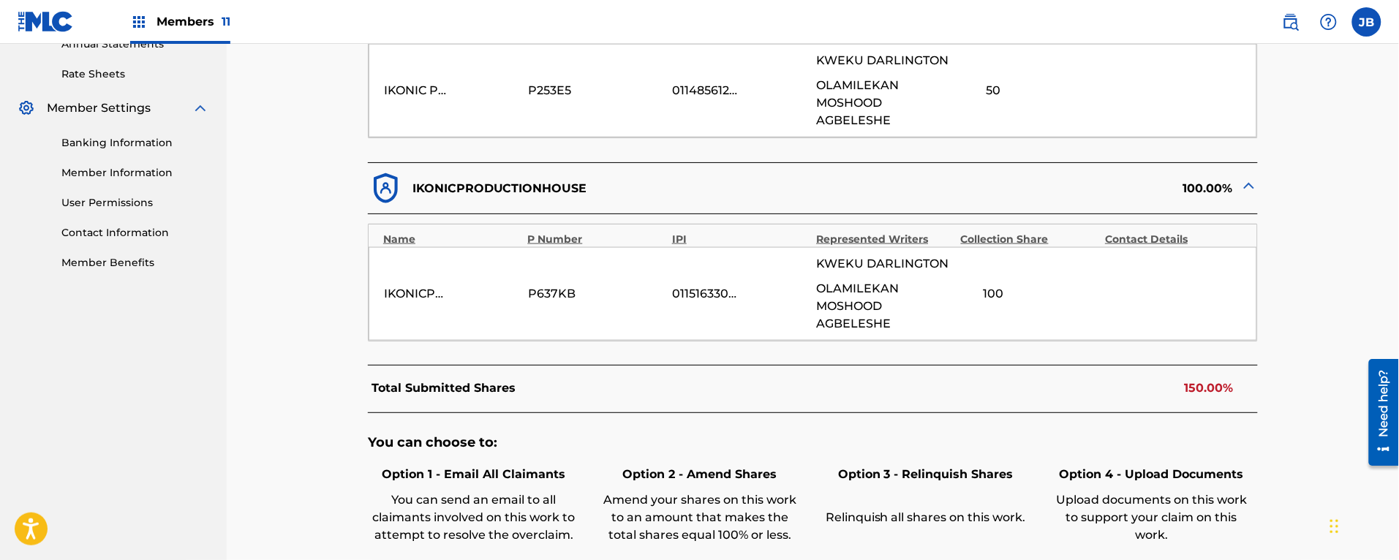
click at [1245, 188] on img at bounding box center [1249, 186] width 18 height 18
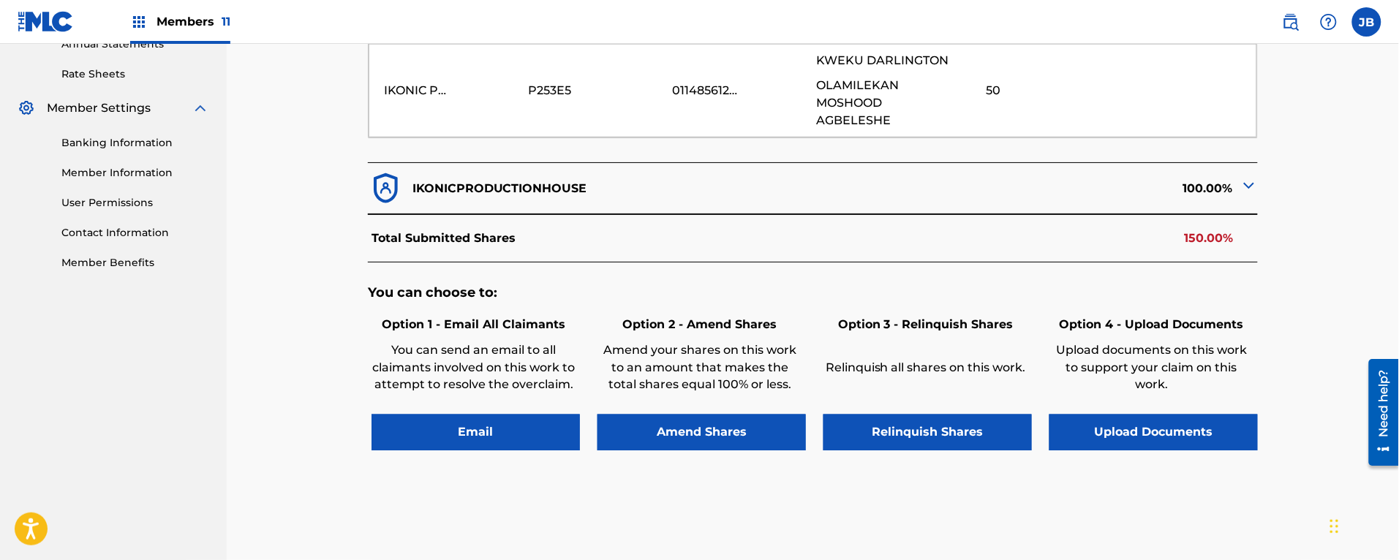
click at [1208, 234] on p "150.00%" at bounding box center [1209, 239] width 49 height 18
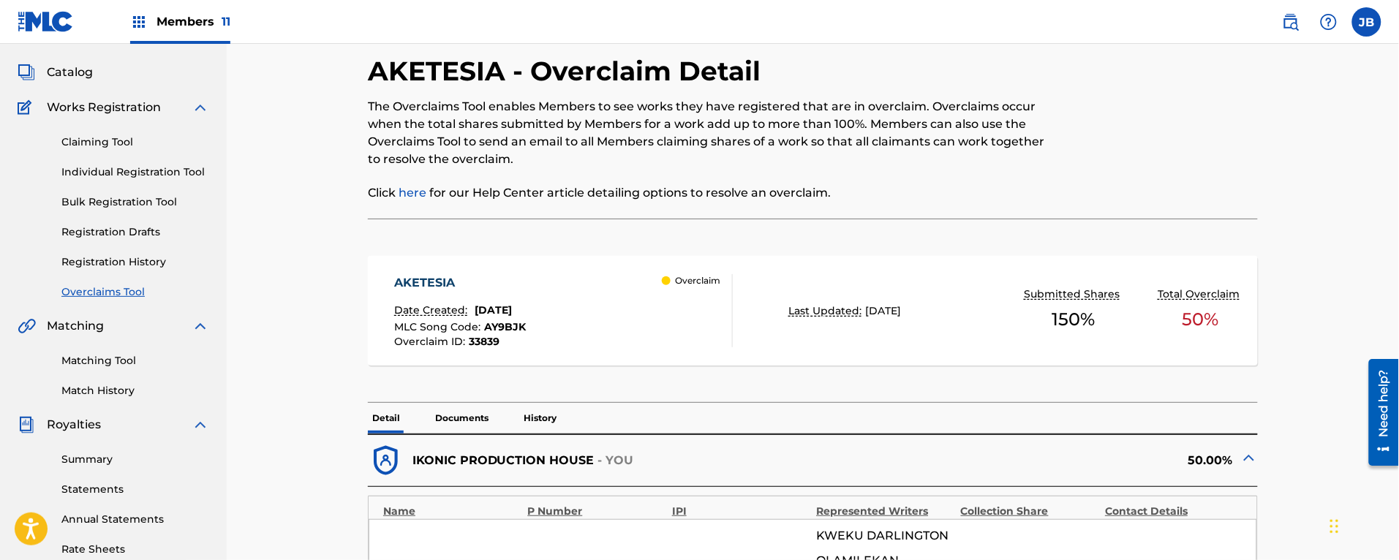
scroll to position [0, 0]
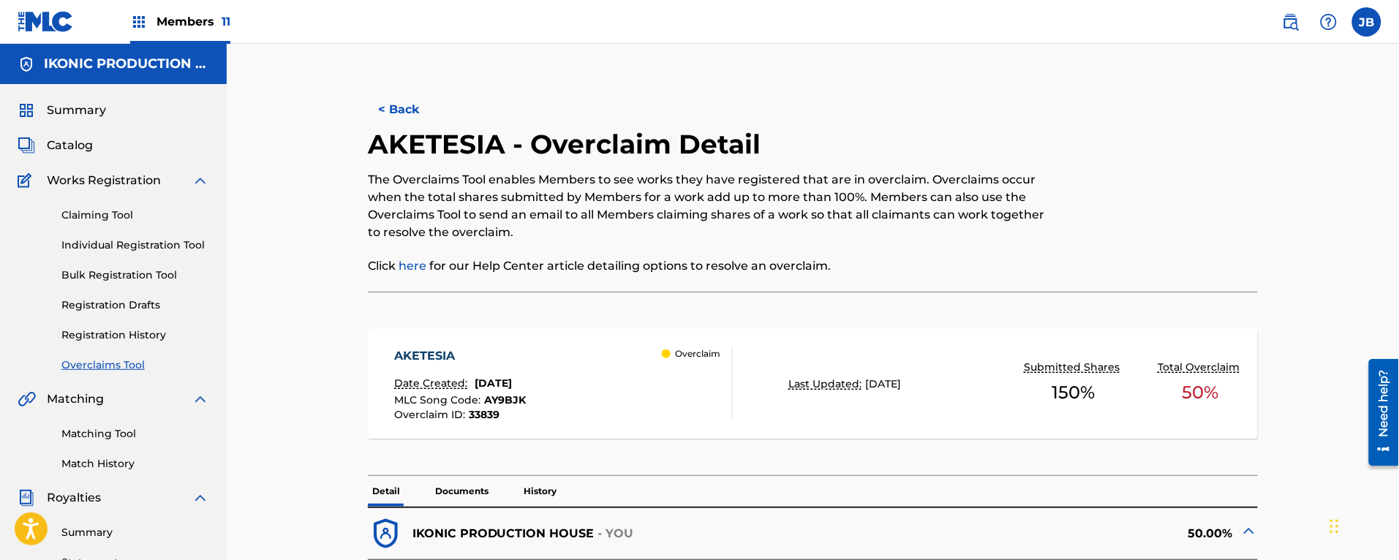
click at [397, 101] on button "< Back" at bounding box center [412, 109] width 88 height 37
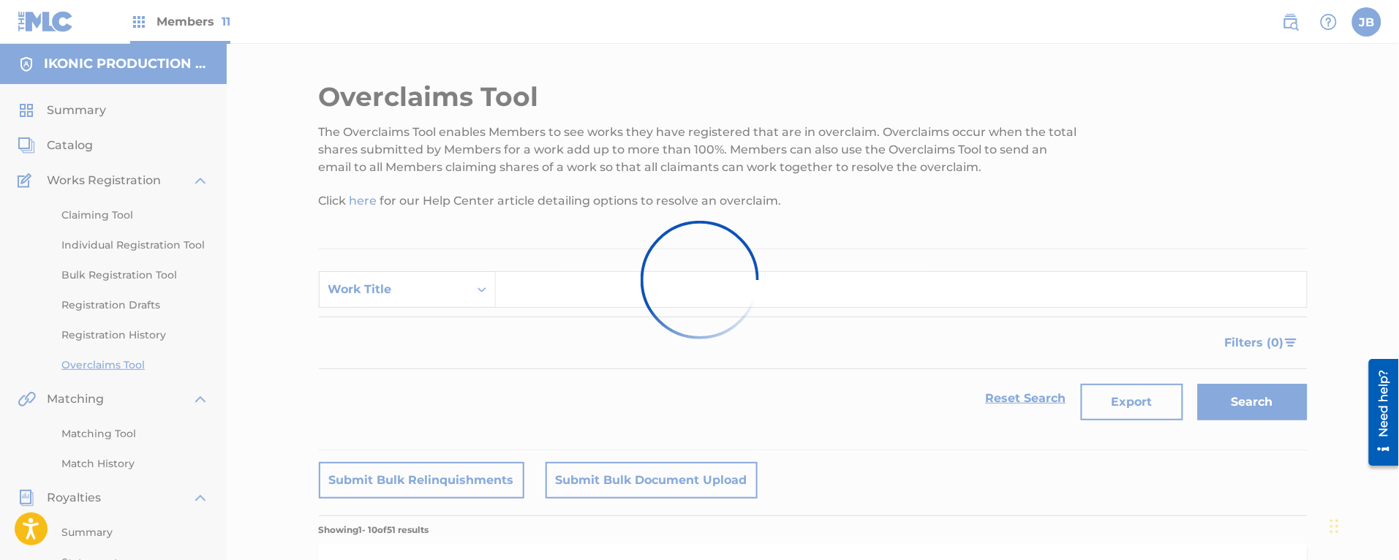
scroll to position [274, 0]
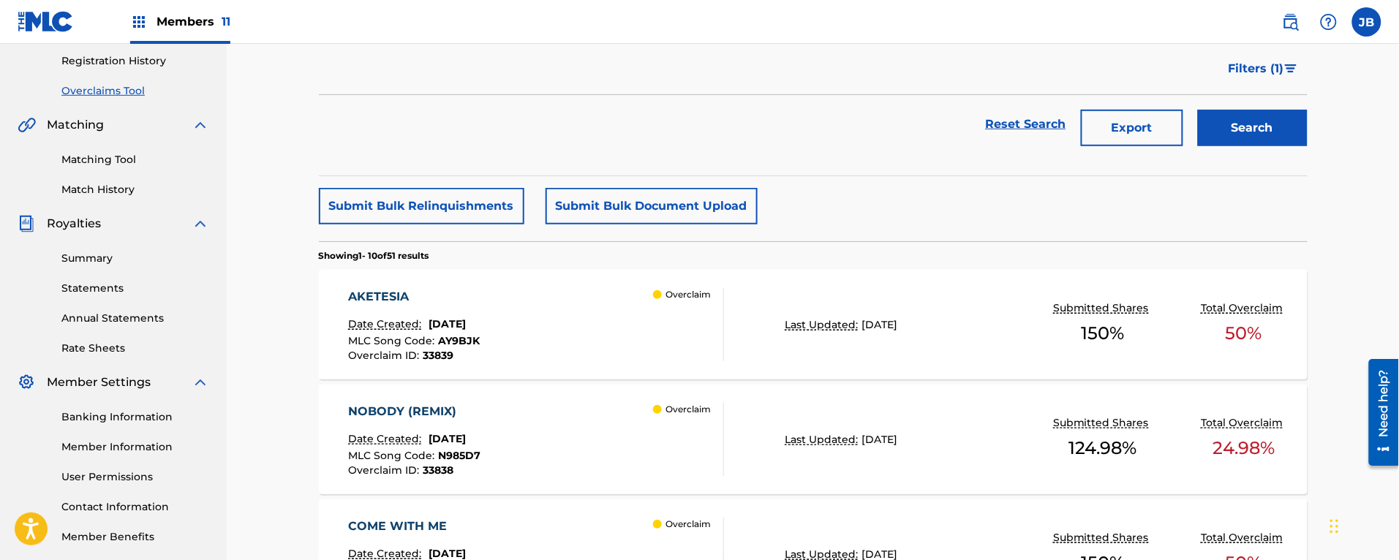
click at [597, 353] on div "AKETESIA Date Created: August 22, 2025 MLC Song Code : AY9BJK Overclaim ID : 33…" at bounding box center [536, 324] width 376 height 73
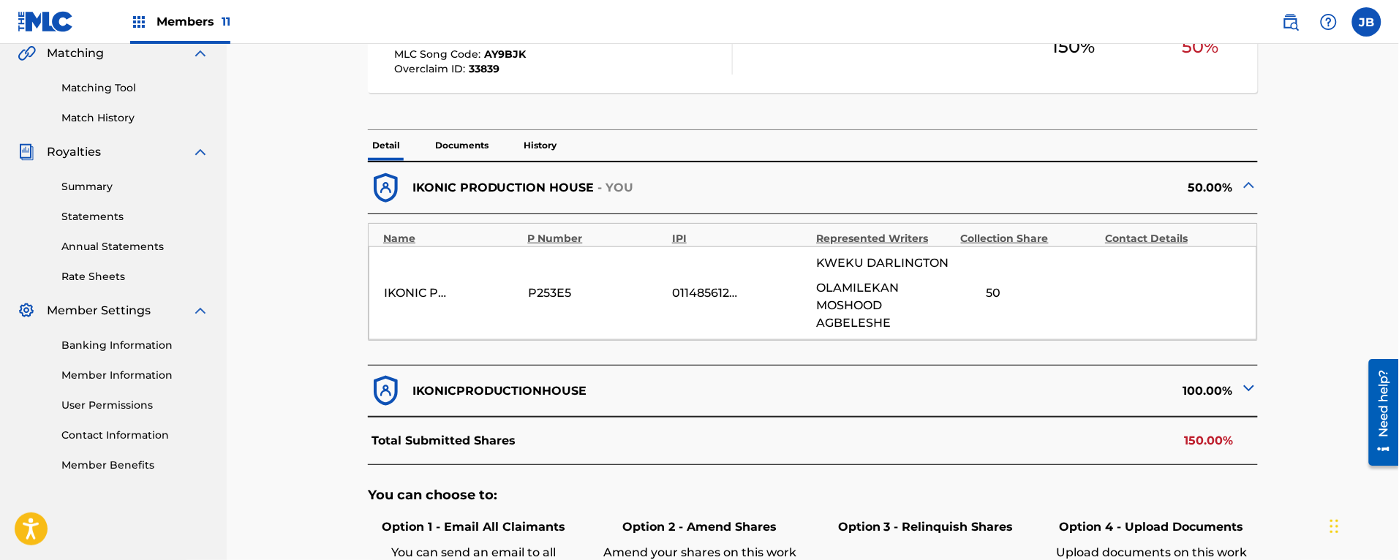
scroll to position [529, 0]
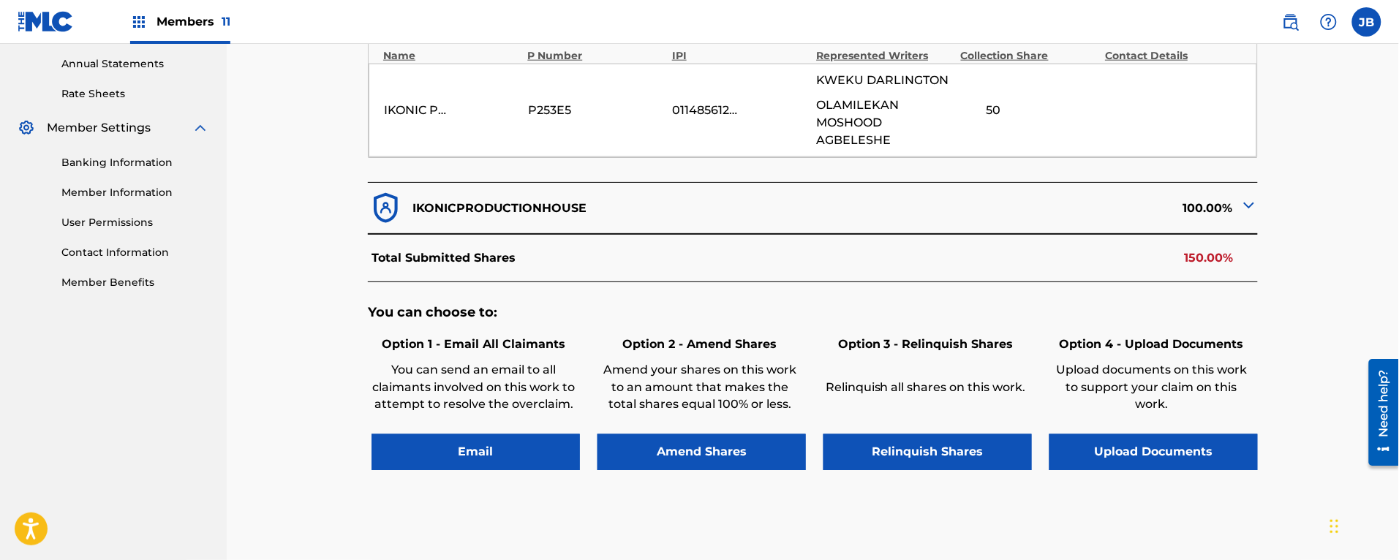
click at [386, 208] on img at bounding box center [386, 208] width 36 height 36
click at [1248, 203] on img at bounding box center [1249, 206] width 18 height 18
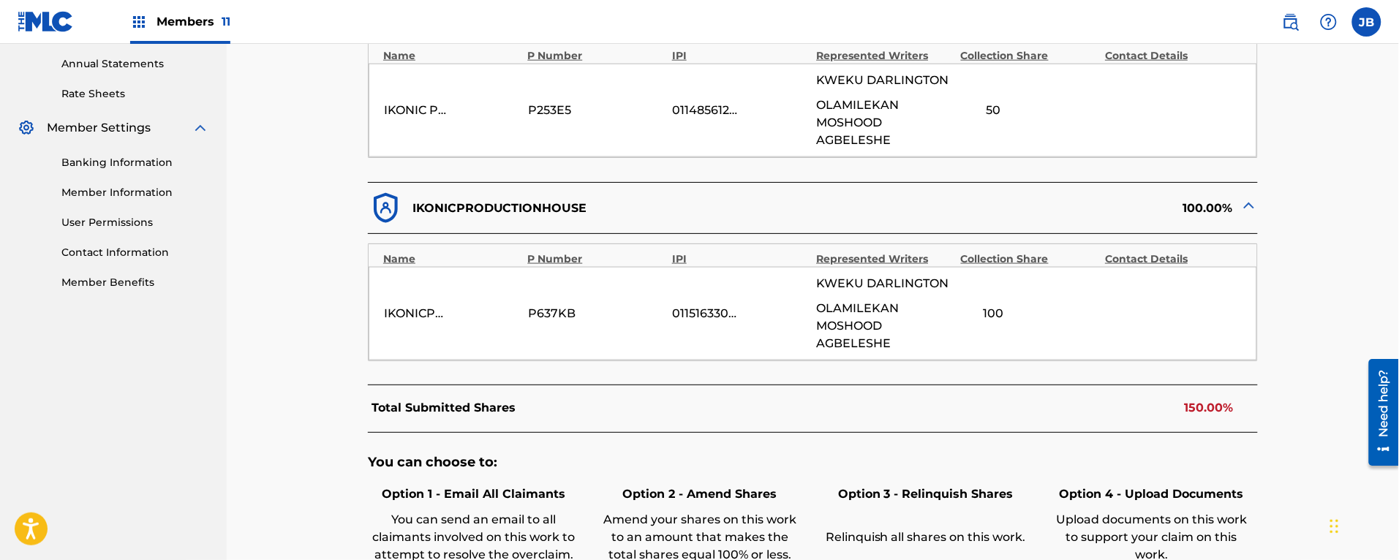
click at [1248, 203] on img at bounding box center [1249, 206] width 18 height 18
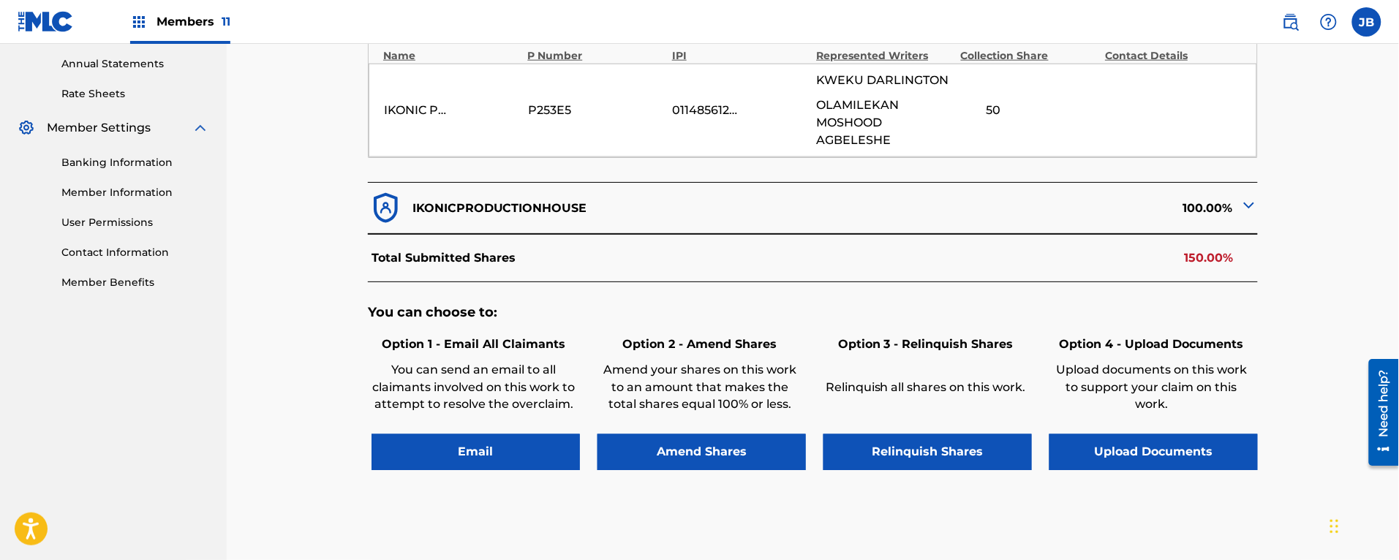
click at [1248, 208] on img at bounding box center [1249, 206] width 18 height 18
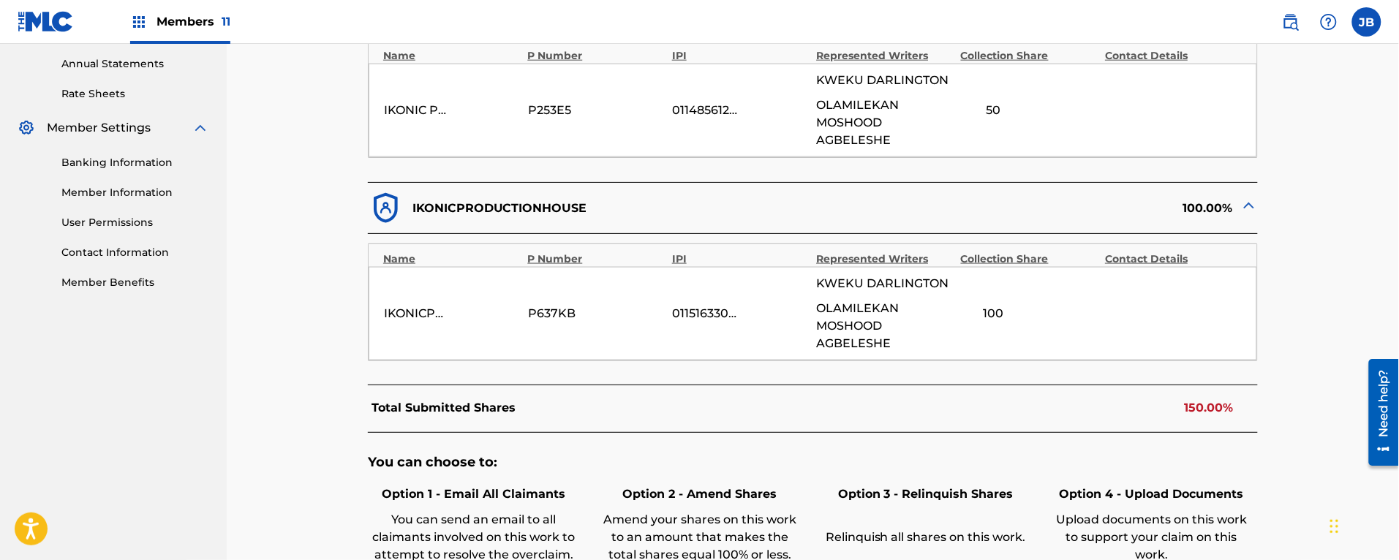
scroll to position [437, 0]
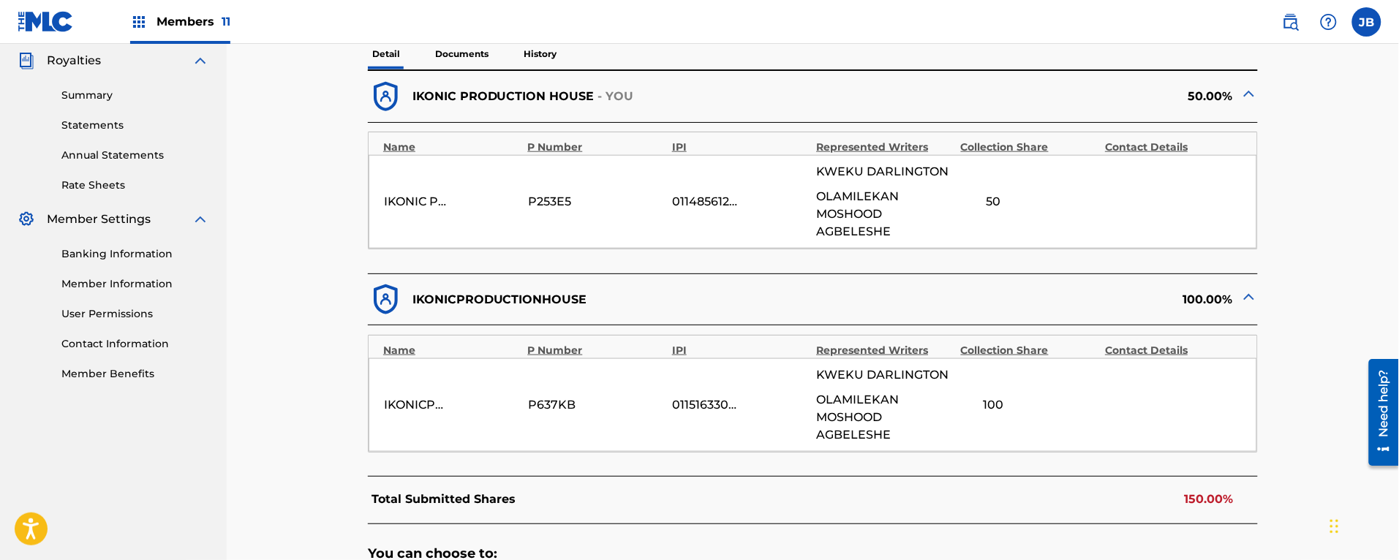
click at [271, 415] on div "< Back AKETESIA - Overclaim Detail The Overclaims Tool enables Members to see w…" at bounding box center [813, 215] width 1172 height 1216
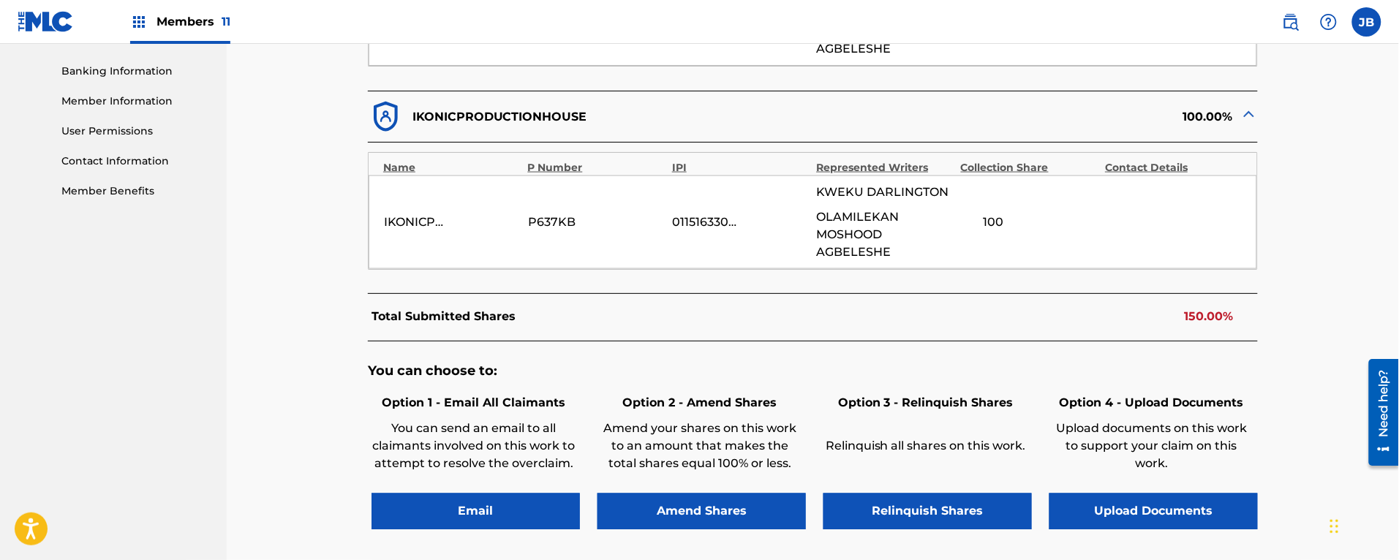
click at [763, 513] on button "Amend Shares" at bounding box center [701, 512] width 208 height 37
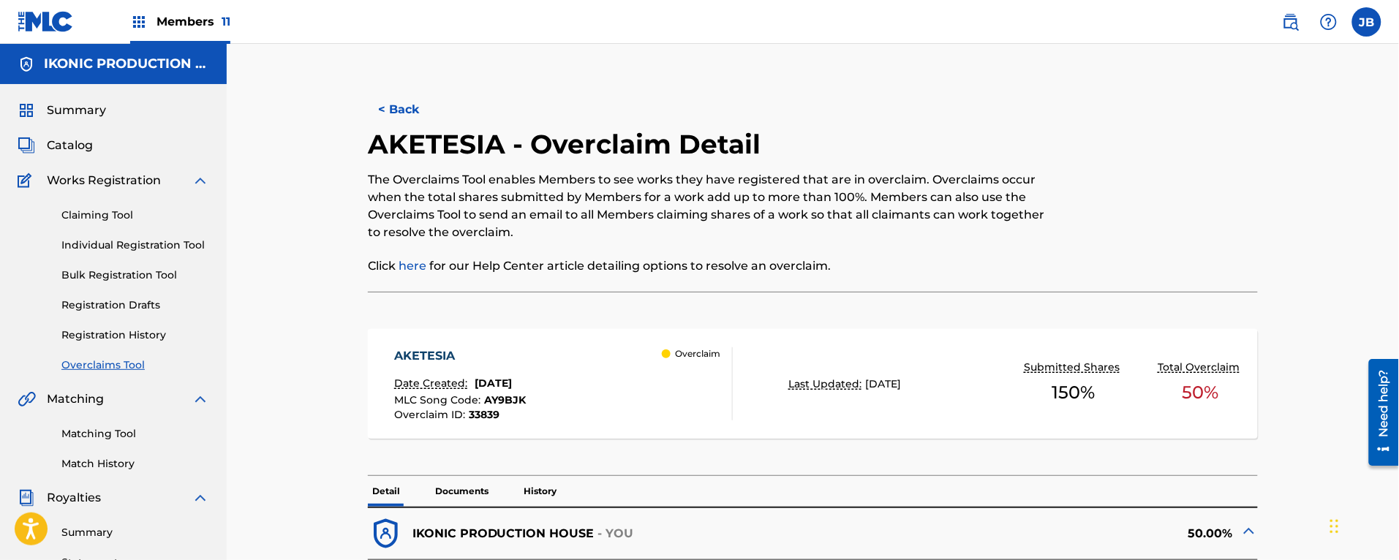
scroll to position [640, 0]
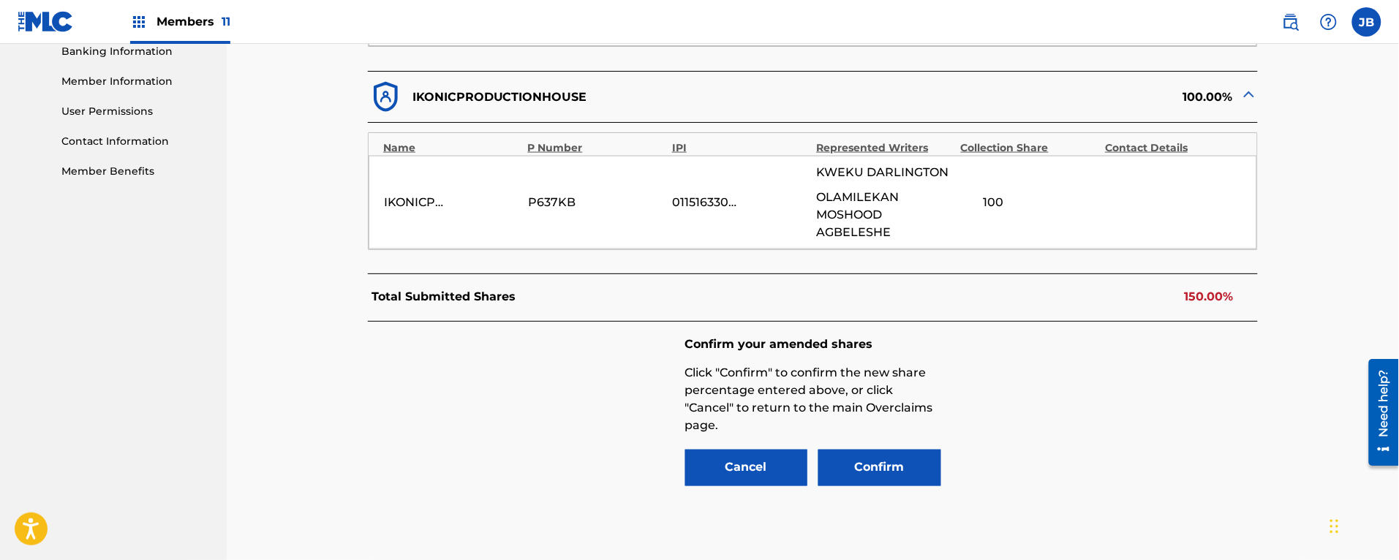
click at [739, 472] on button "Cancel" at bounding box center [746, 468] width 123 height 37
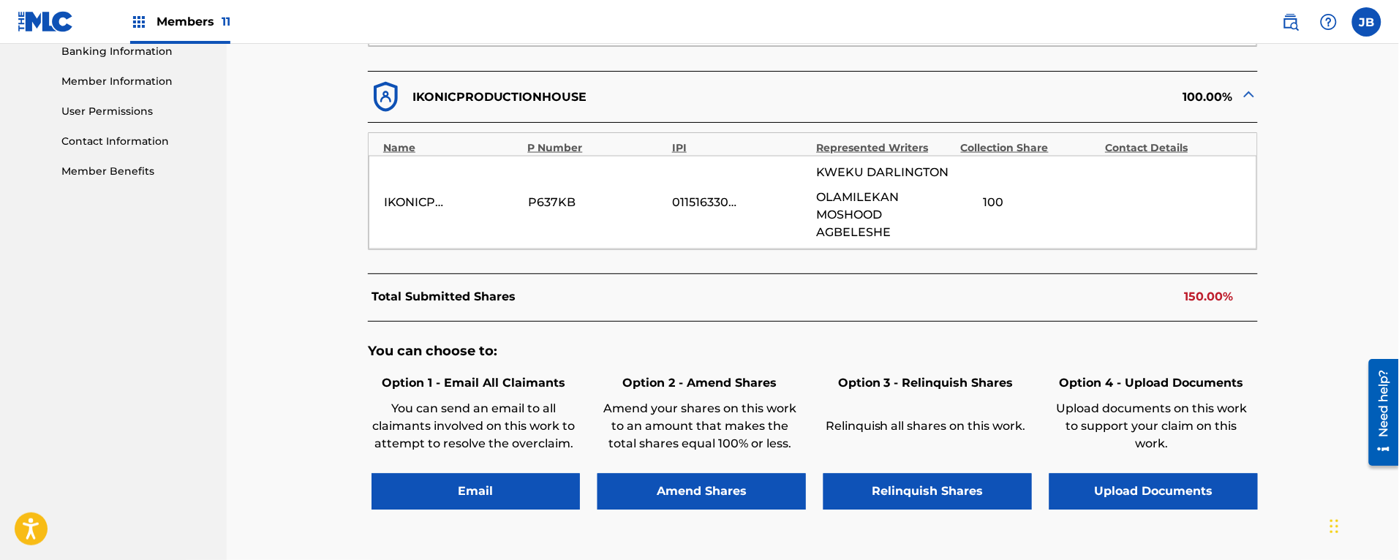
scroll to position [0, 0]
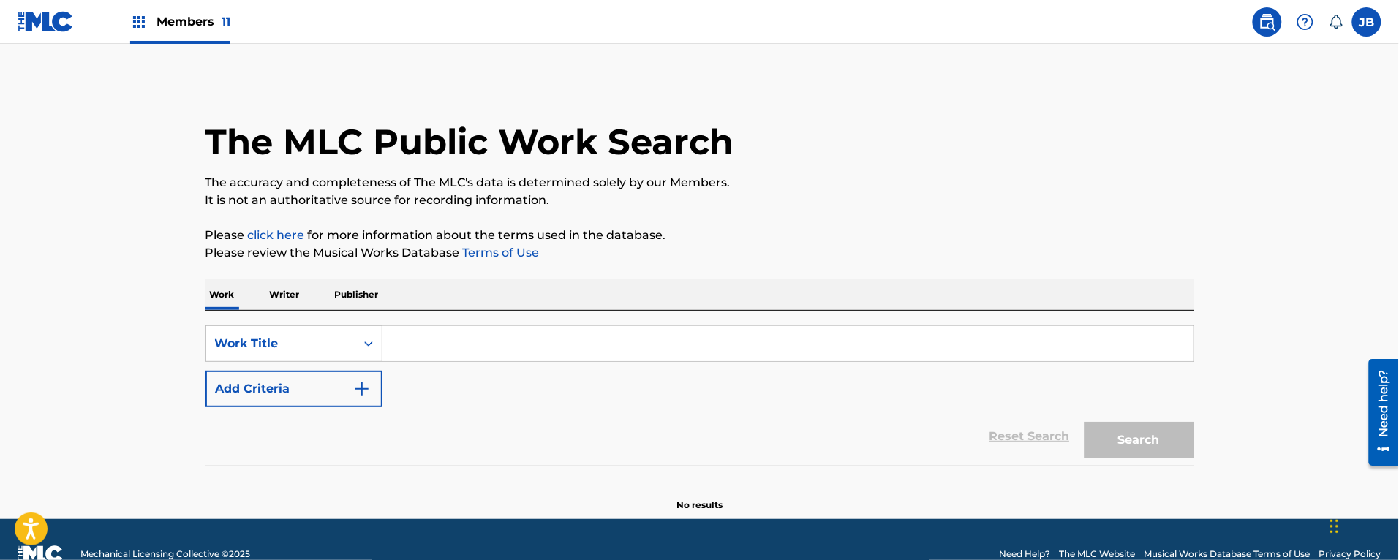
click at [366, 293] on p "Publisher" at bounding box center [357, 294] width 53 height 31
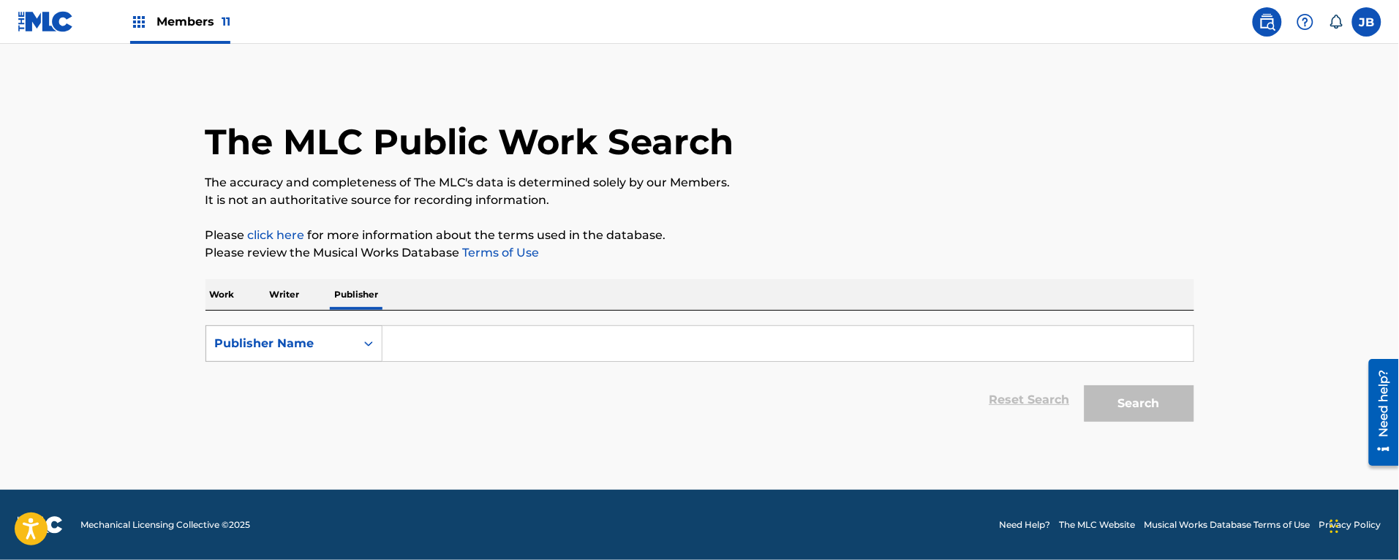
click at [339, 349] on div "Publisher Name" at bounding box center [281, 344] width 132 height 18
click at [309, 389] on div "Publisher IPI" at bounding box center [294, 380] width 176 height 37
click at [498, 335] on input "Search Form" at bounding box center [787, 343] width 811 height 35
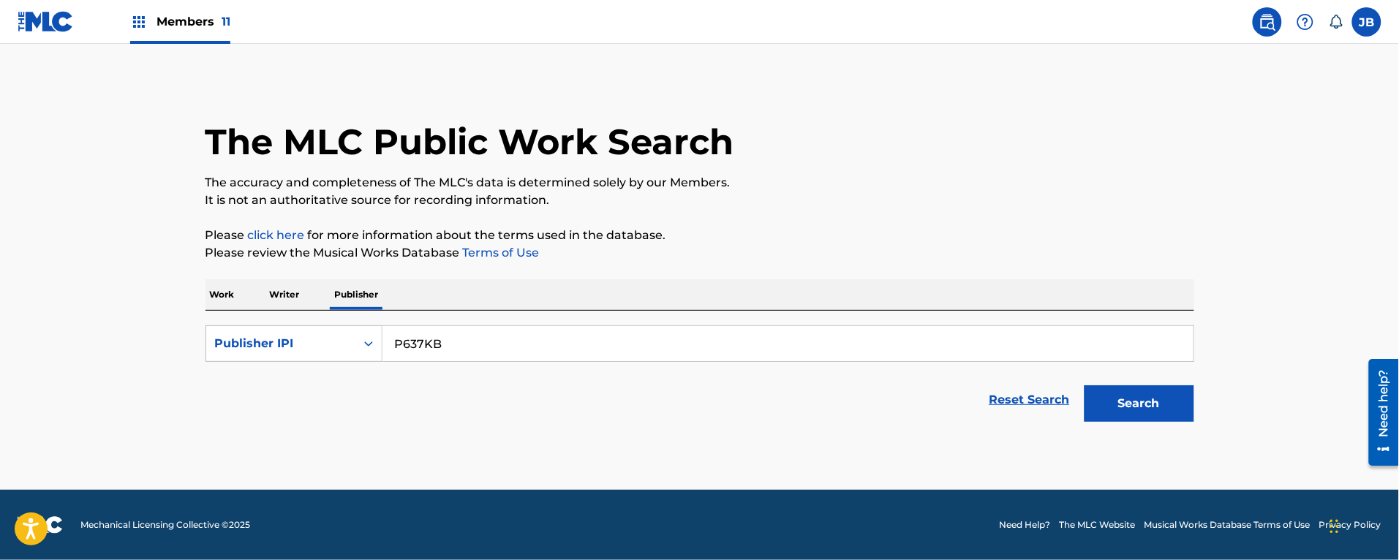
type input "P637KB"
click at [1142, 399] on button "Search" at bounding box center [1139, 403] width 110 height 37
click at [1157, 407] on button "Search" at bounding box center [1139, 403] width 110 height 37
click at [370, 350] on icon "Search Form" at bounding box center [368, 343] width 15 height 15
click at [339, 415] on div "MLC Publisher Number" at bounding box center [294, 417] width 176 height 37
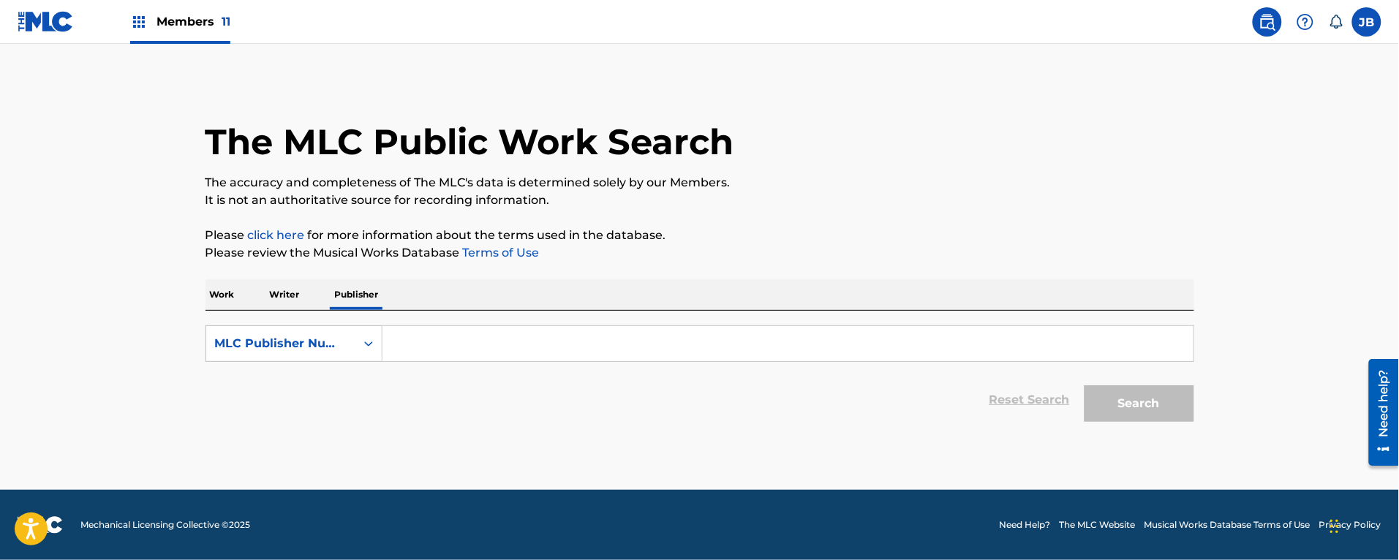
click at [442, 340] on input "Search Form" at bounding box center [787, 343] width 811 height 35
type input "P637KB"
click at [1164, 400] on button "Search" at bounding box center [1139, 403] width 110 height 37
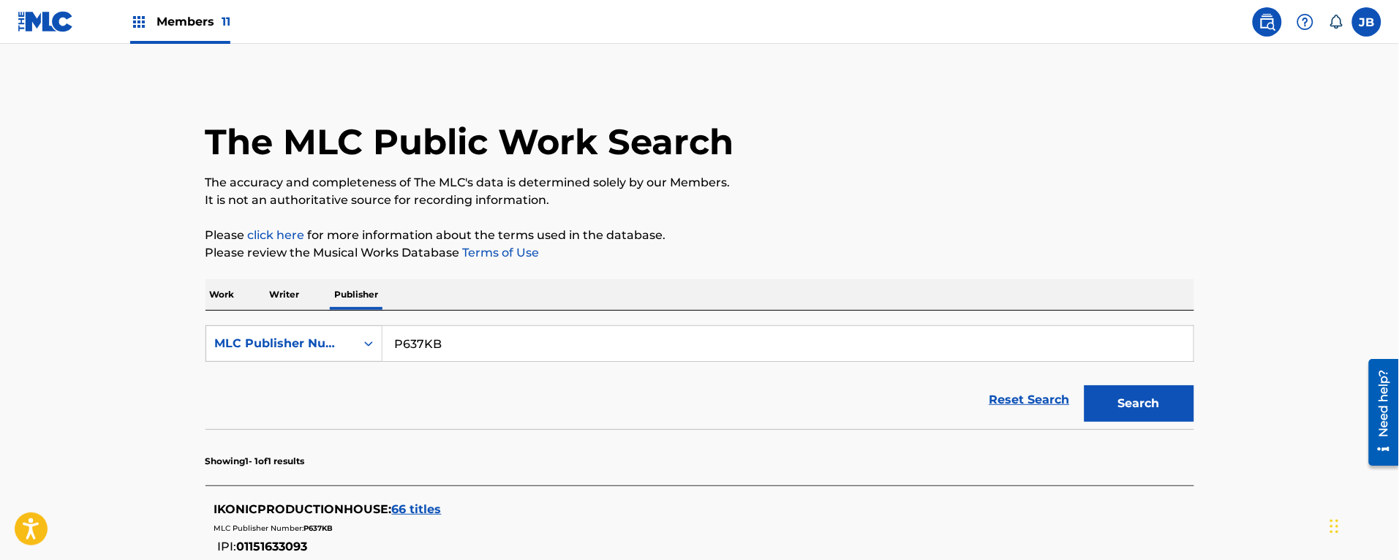
scroll to position [173, 0]
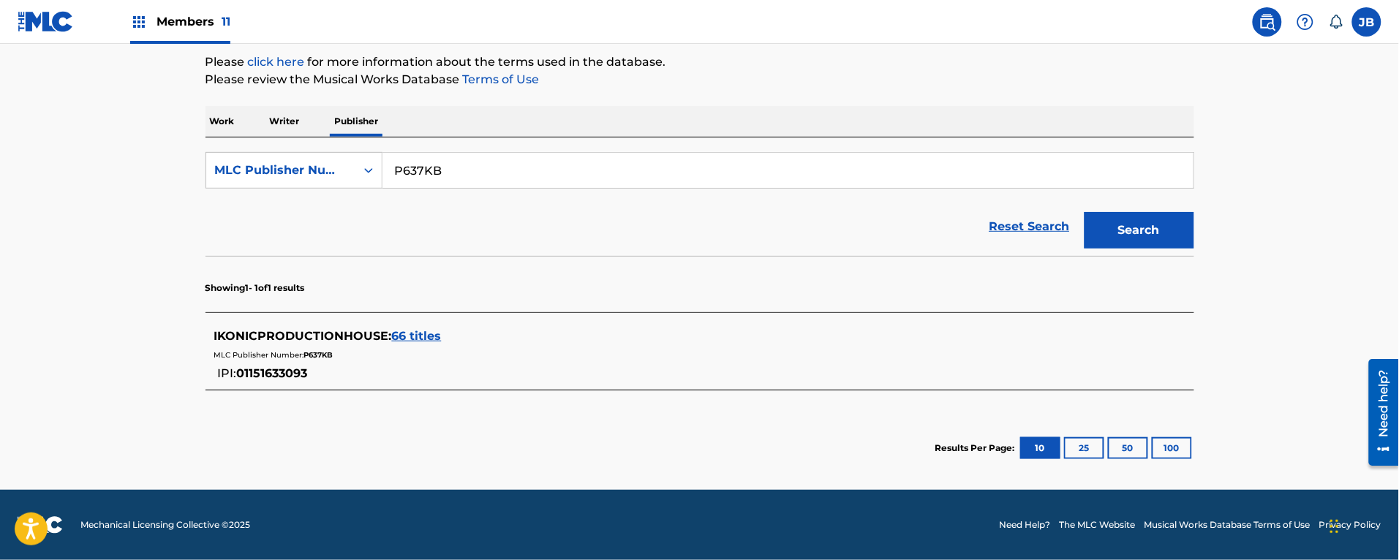
click at [410, 333] on span "66 titles" at bounding box center [417, 336] width 50 height 14
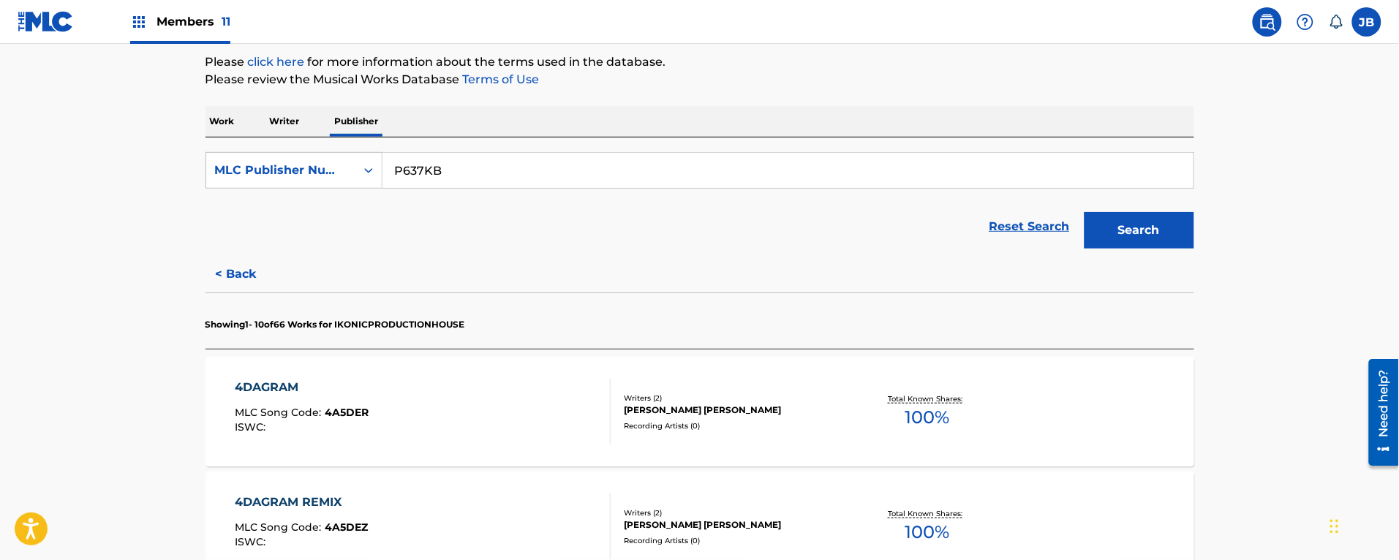
click at [469, 399] on div "4DAGRAM MLC Song Code : 4A5DER ISWC :" at bounding box center [423, 412] width 376 height 66
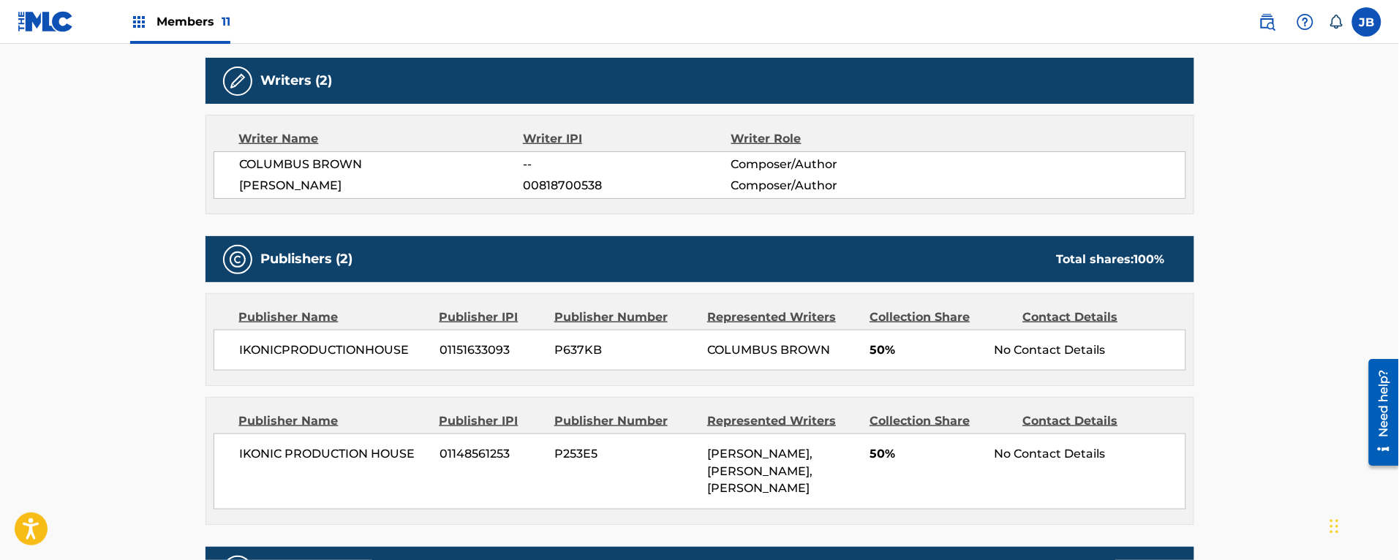
scroll to position [640, 0]
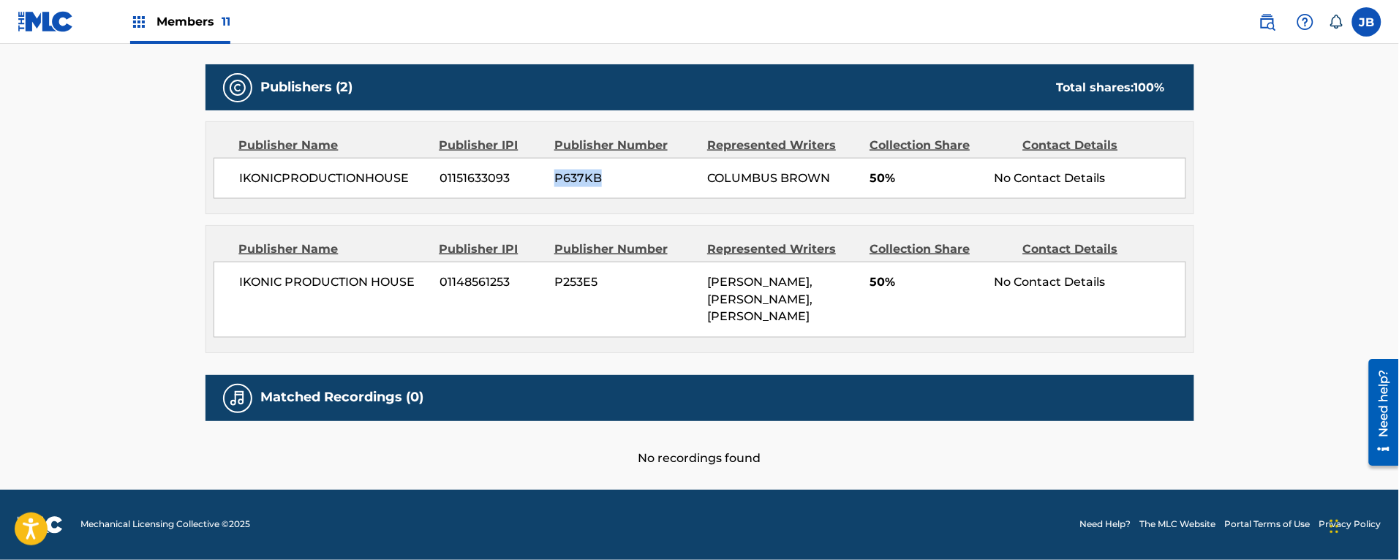
drag, startPoint x: 554, startPoint y: 168, endPoint x: 598, endPoint y: 168, distance: 43.9
click at [598, 170] on span "P637KB" at bounding box center [625, 179] width 142 height 18
